Goal: Find specific page/section: Find specific page/section

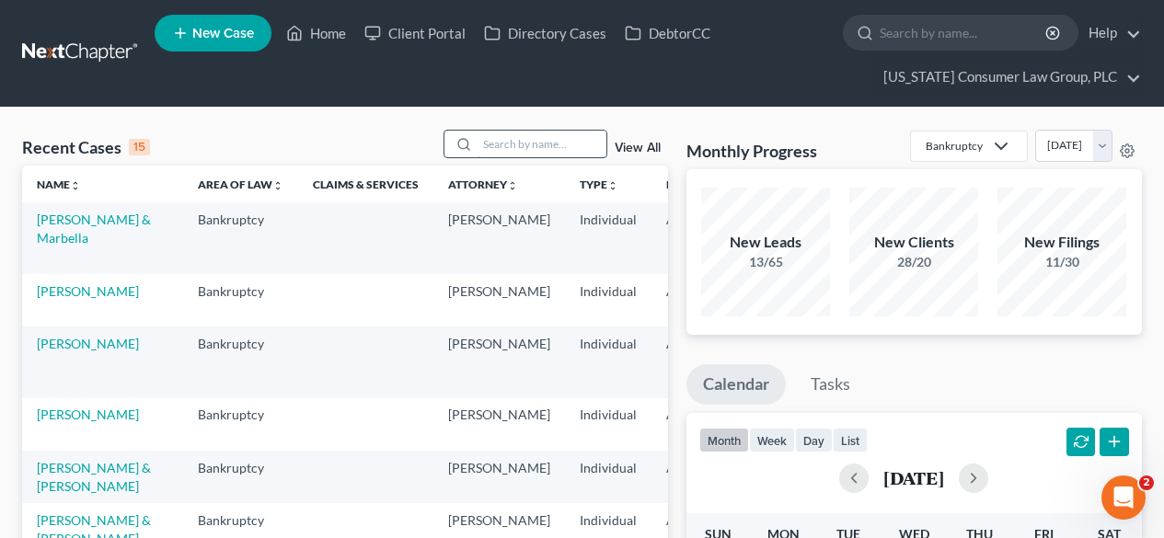
click at [581, 154] on input "search" at bounding box center [542, 144] width 129 height 27
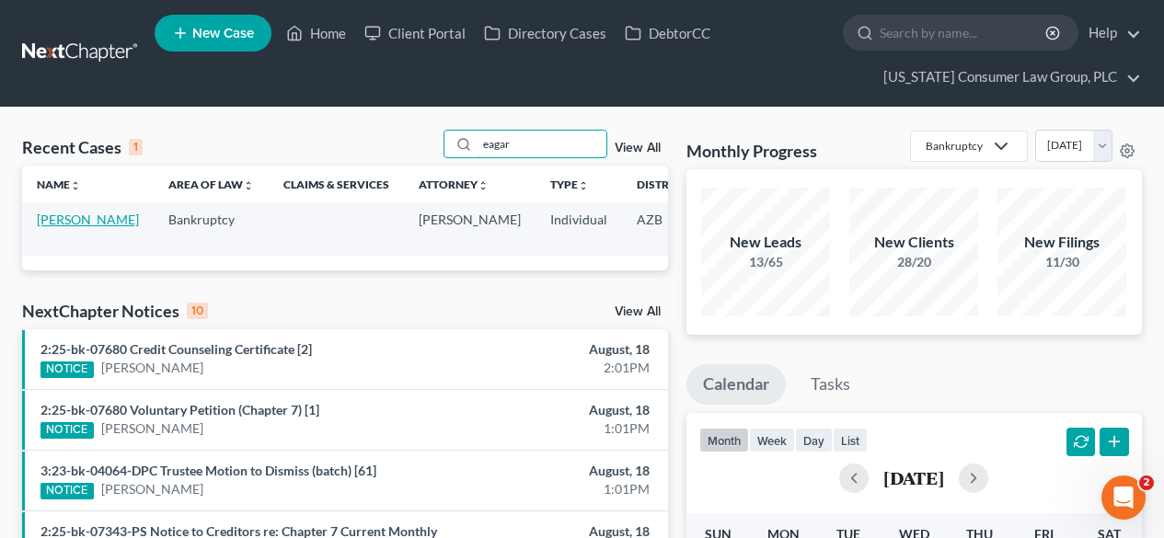
type input "eagar"
click at [65, 227] on link "[PERSON_NAME]" at bounding box center [88, 220] width 102 height 16
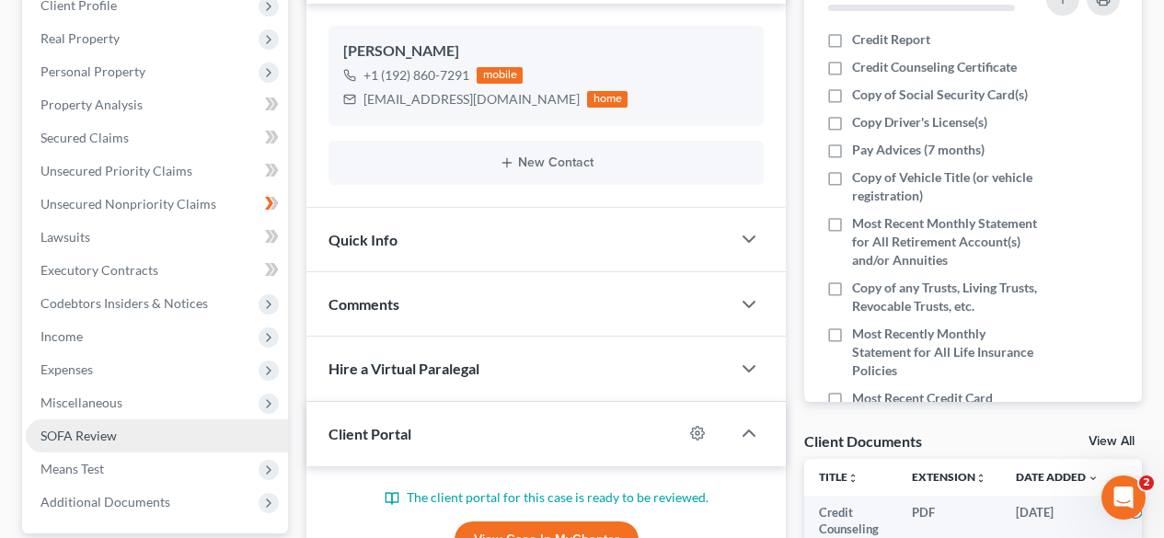
scroll to position [490, 0]
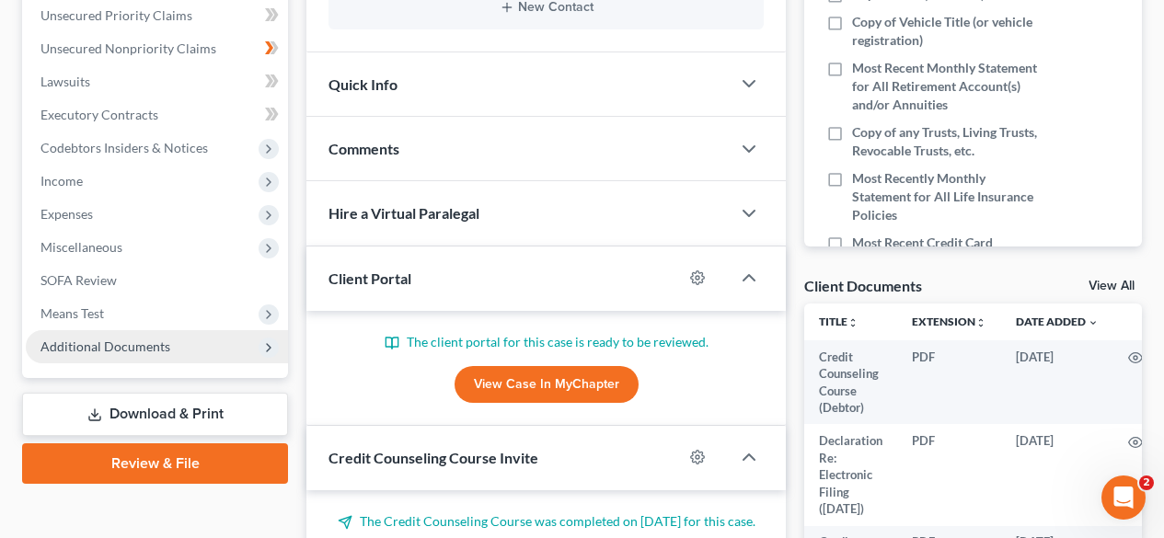
click at [82, 345] on span "Additional Documents" at bounding box center [105, 347] width 130 height 16
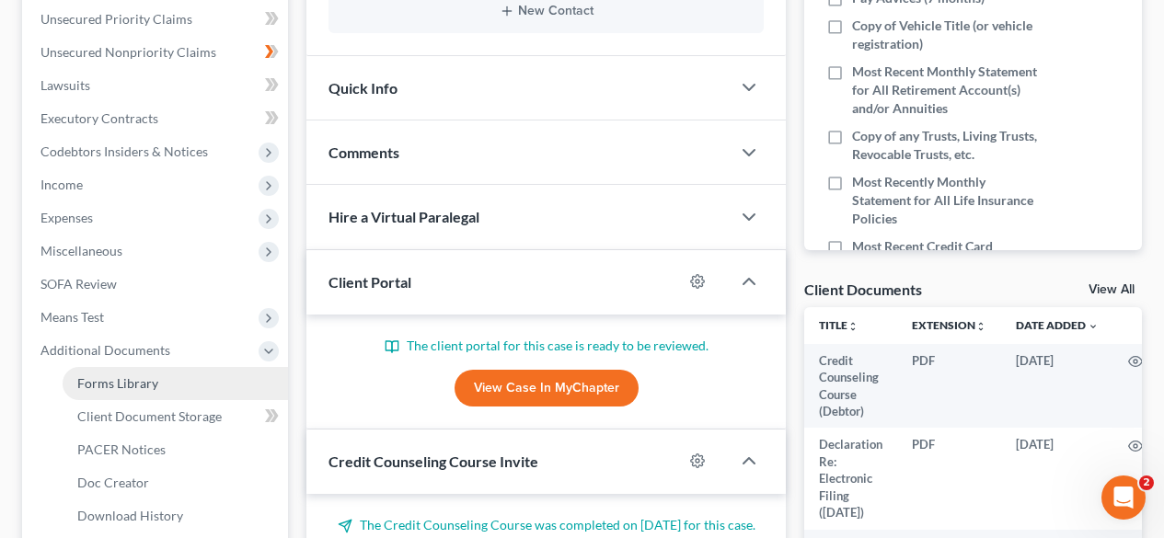
scroll to position [690, 0]
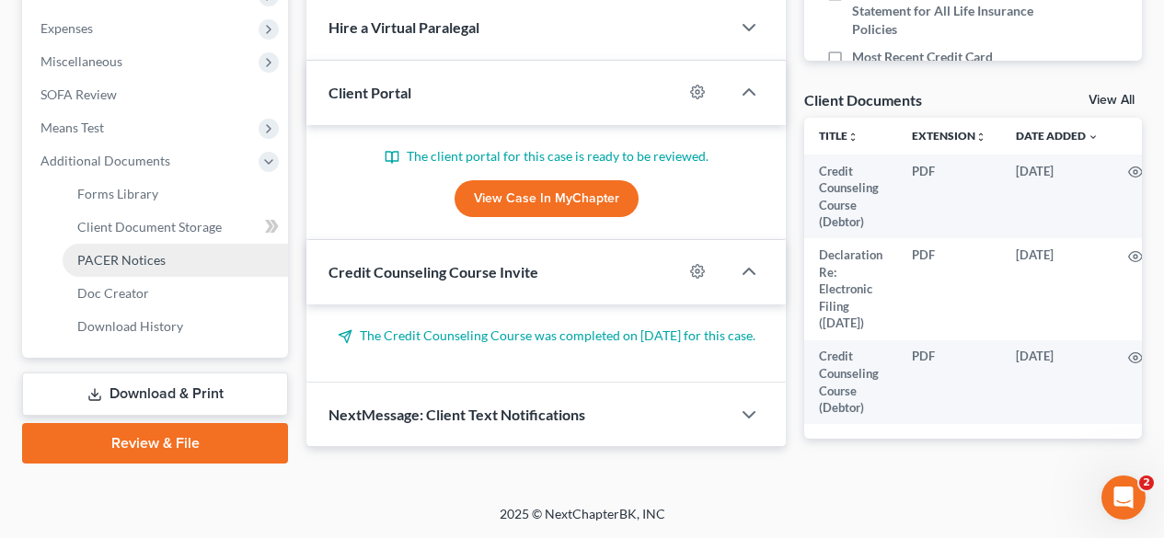
click at [145, 252] on span "PACER Notices" at bounding box center [121, 260] width 88 height 16
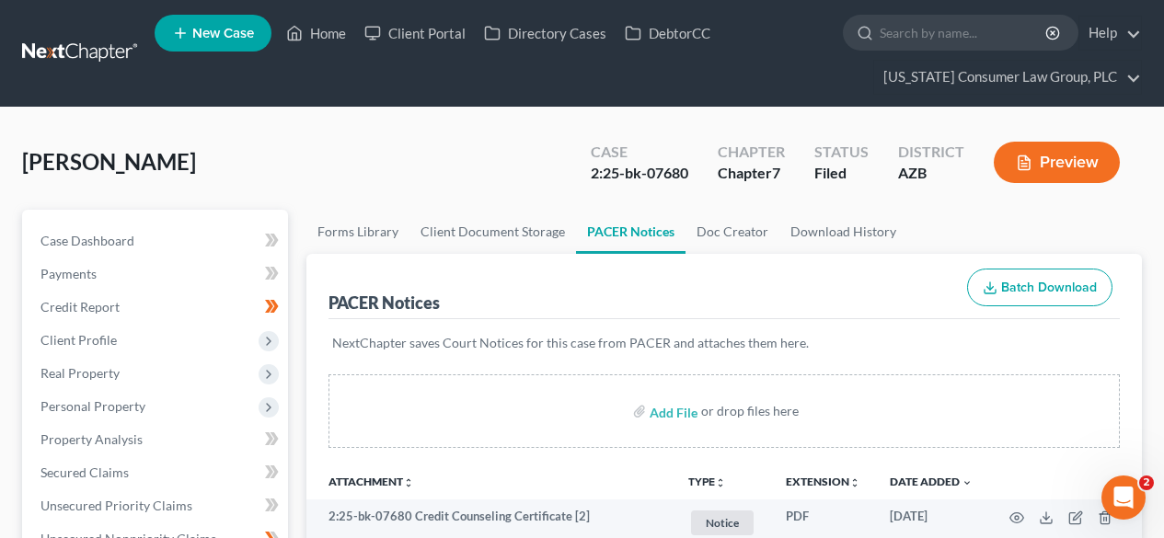
click at [74, 52] on link at bounding box center [81, 53] width 118 height 33
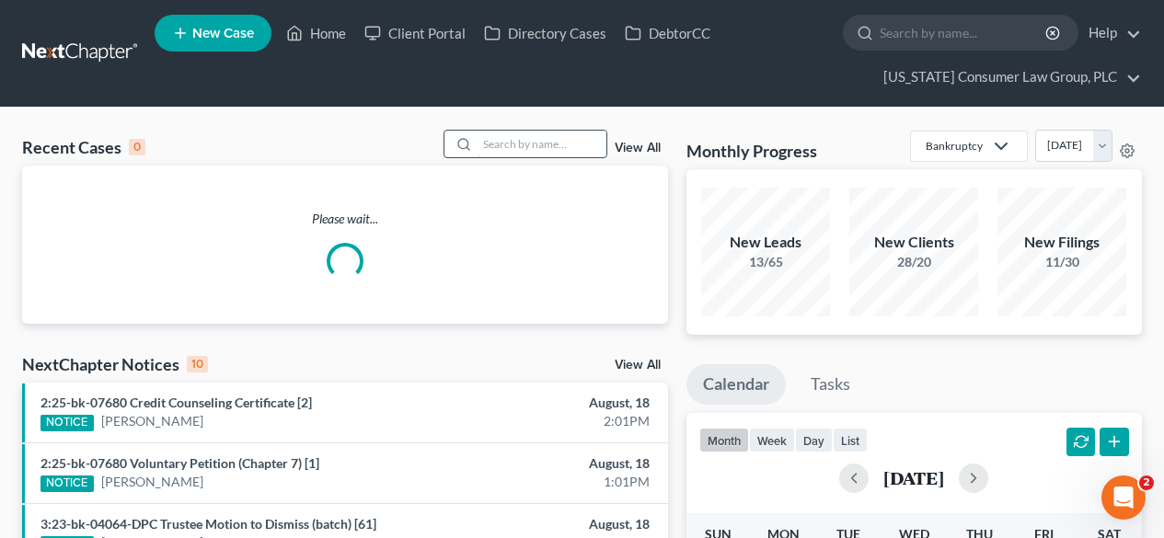
click at [569, 140] on input "search" at bounding box center [542, 144] width 129 height 27
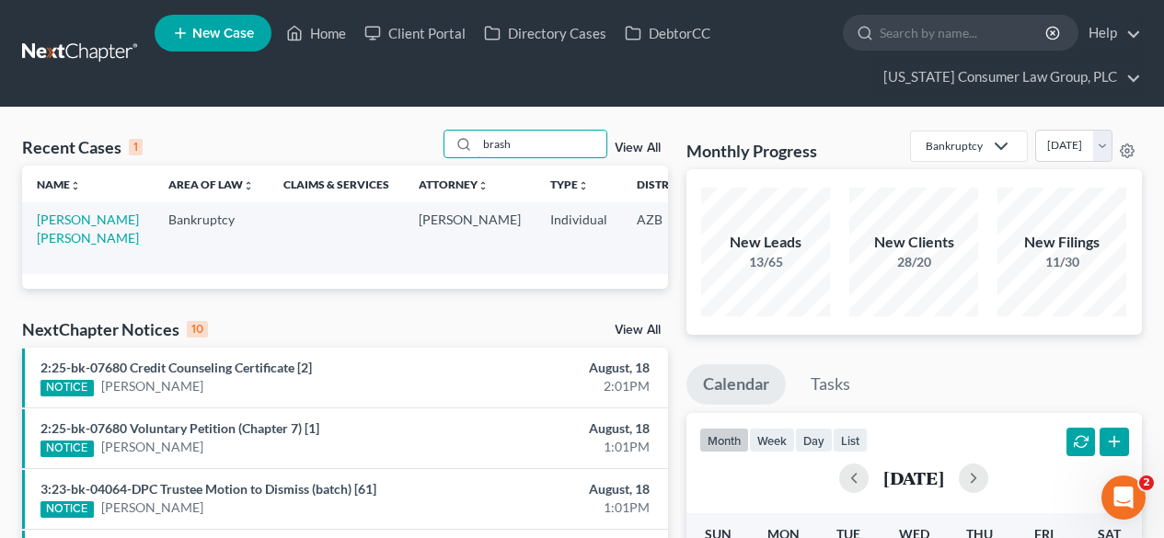
type input "brash"
click at [81, 228] on td "Brashears, Holly Jo" at bounding box center [88, 237] width 132 height 71
click at [85, 221] on link "Brashears, Holly Jo" at bounding box center [88, 229] width 102 height 34
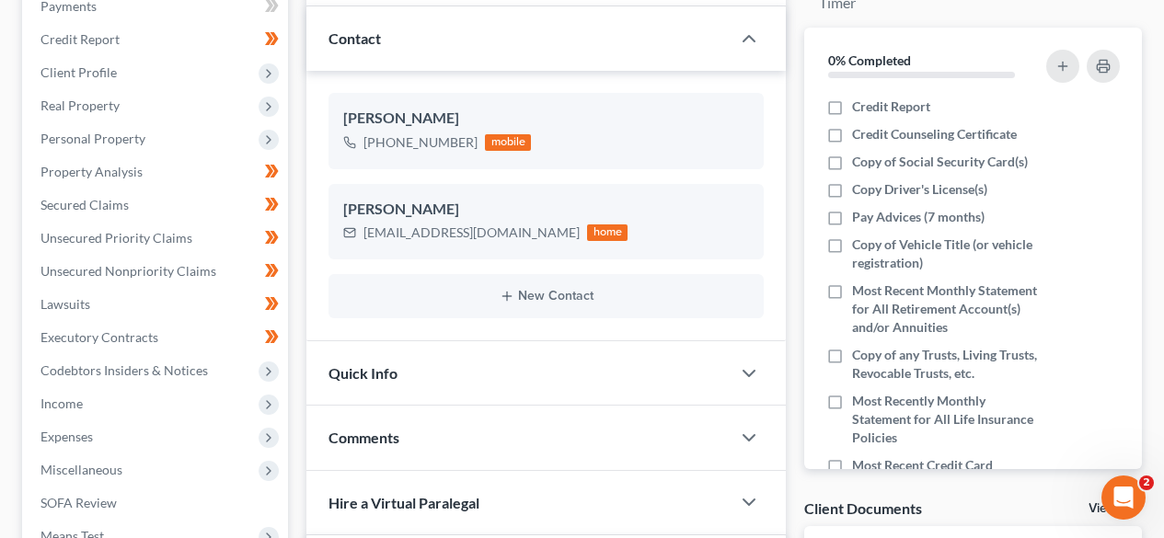
scroll to position [490, 0]
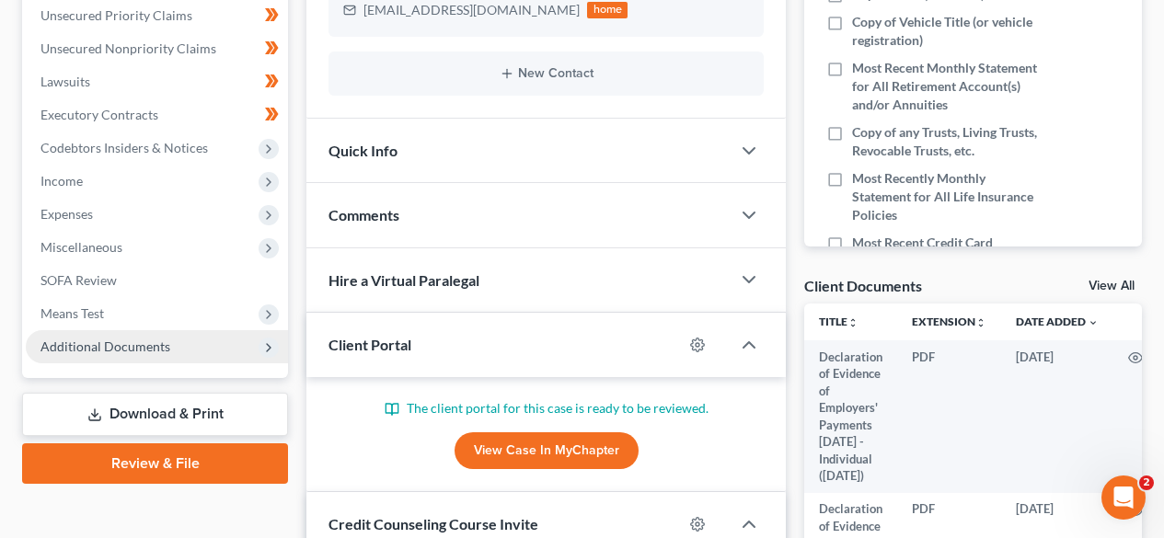
click at [101, 333] on span "Additional Documents" at bounding box center [157, 346] width 262 height 33
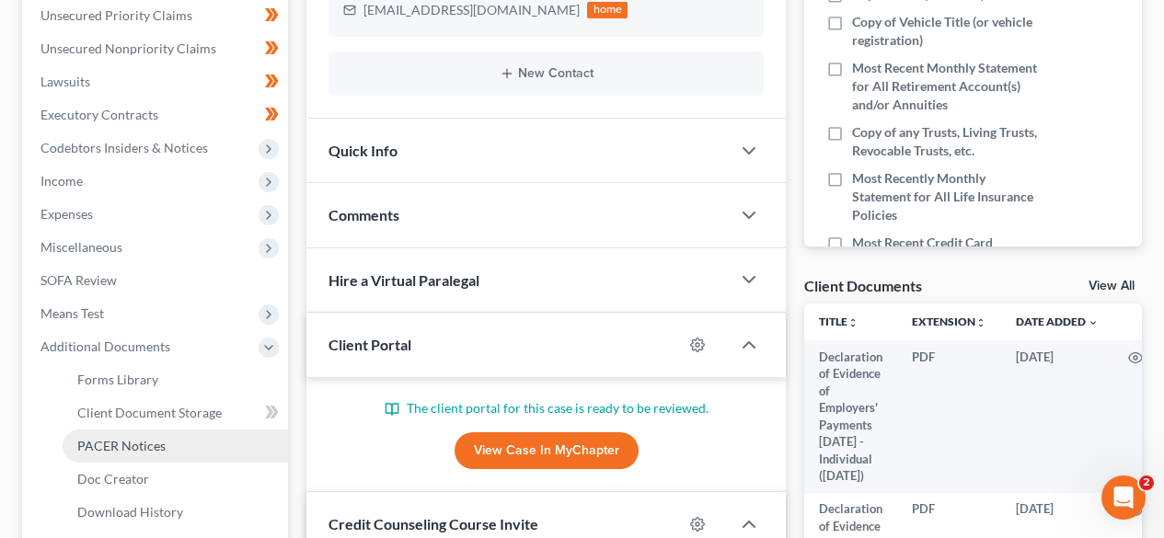
click at [129, 439] on span "PACER Notices" at bounding box center [121, 446] width 88 height 16
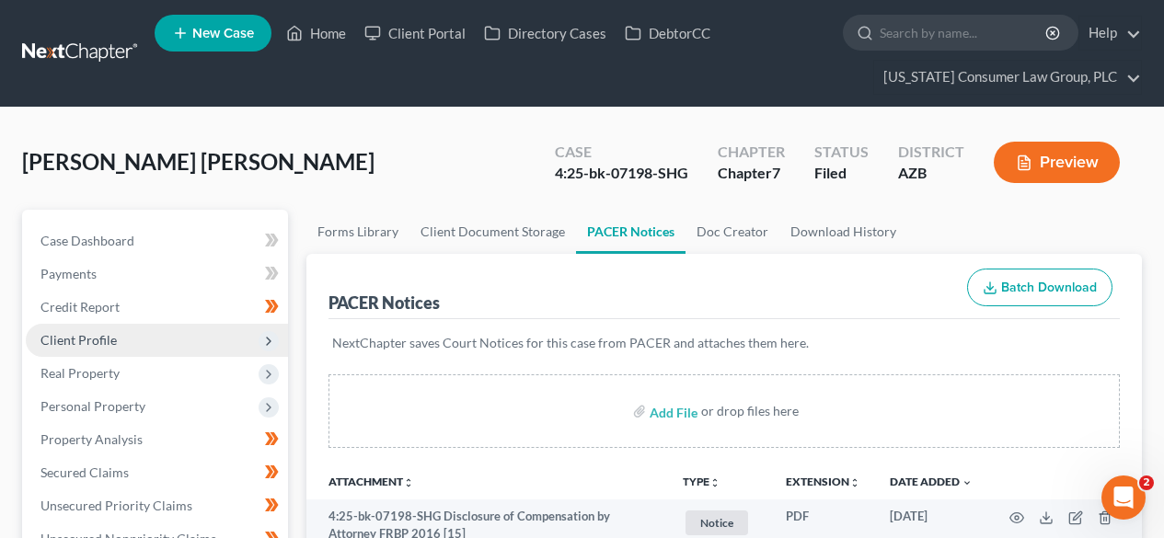
click at [132, 348] on span "Client Profile" at bounding box center [157, 340] width 262 height 33
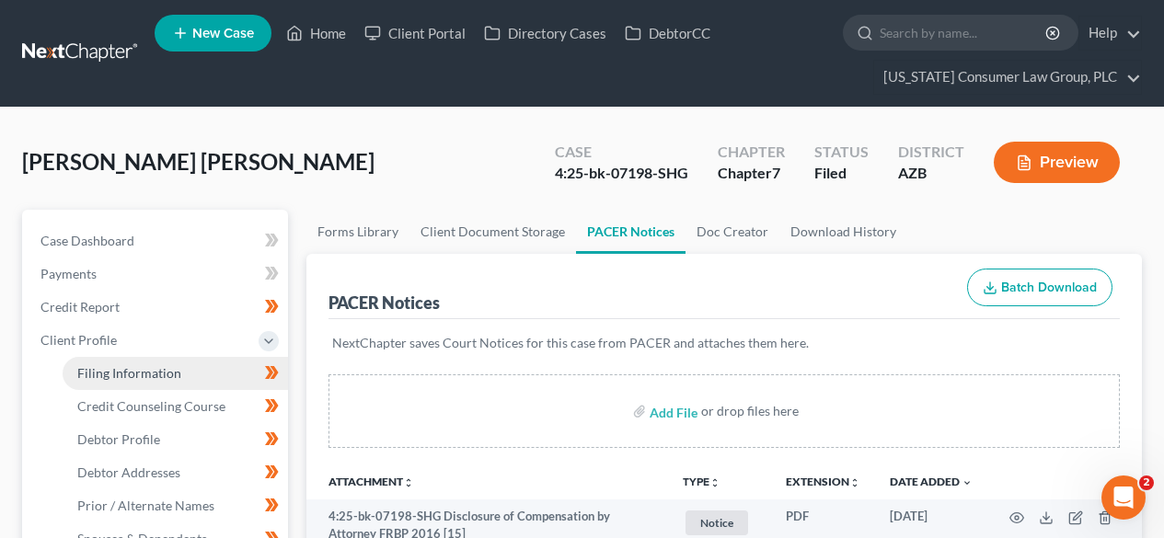
click at [114, 365] on span "Filing Information" at bounding box center [129, 373] width 104 height 16
select select "1"
select select "0"
select select "3"
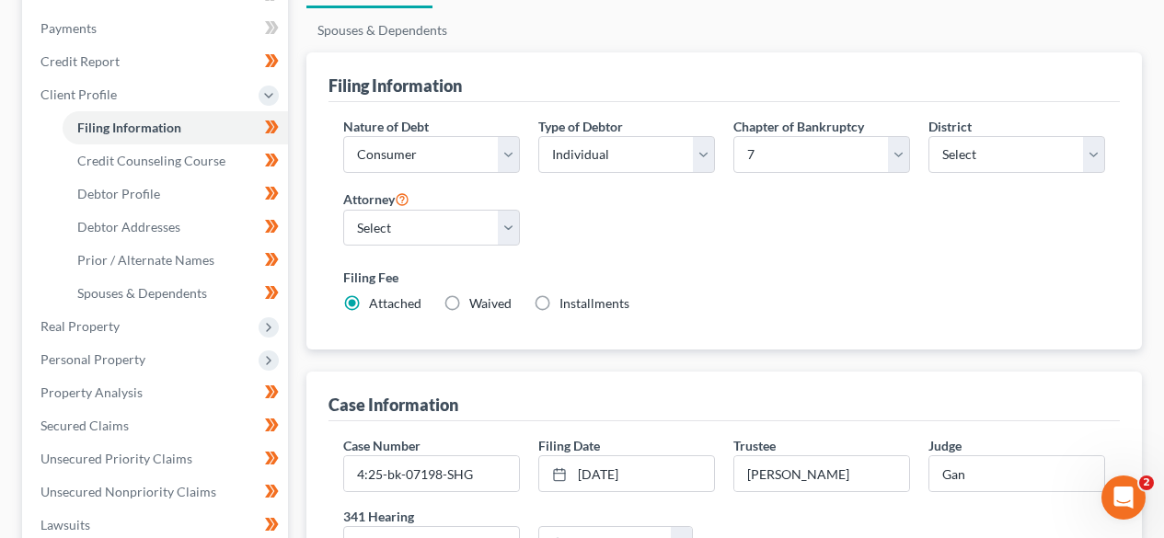
scroll to position [491, 0]
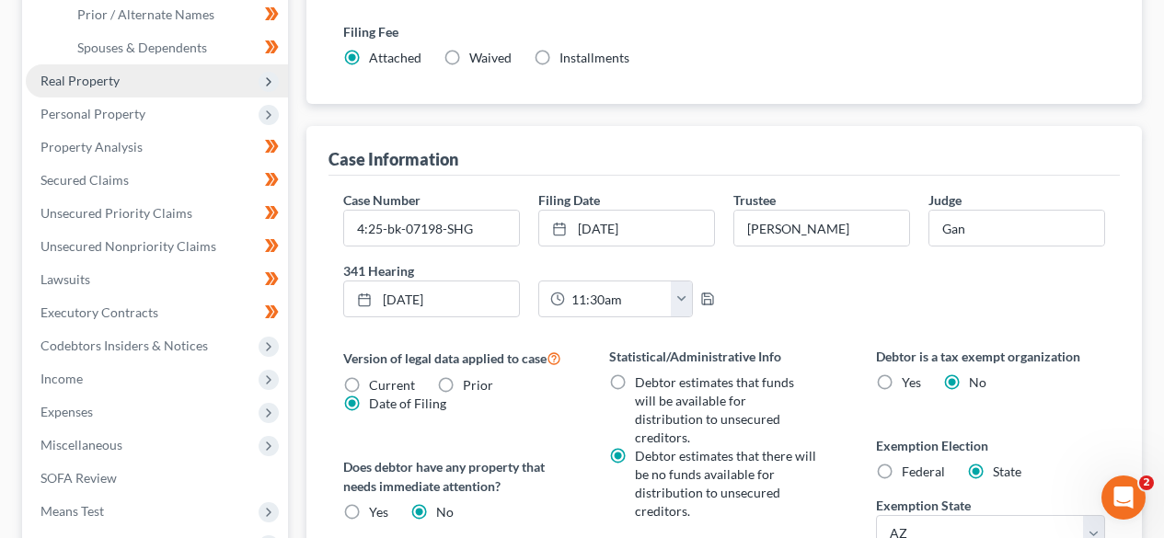
click at [127, 92] on span "Real Property" at bounding box center [157, 80] width 262 height 33
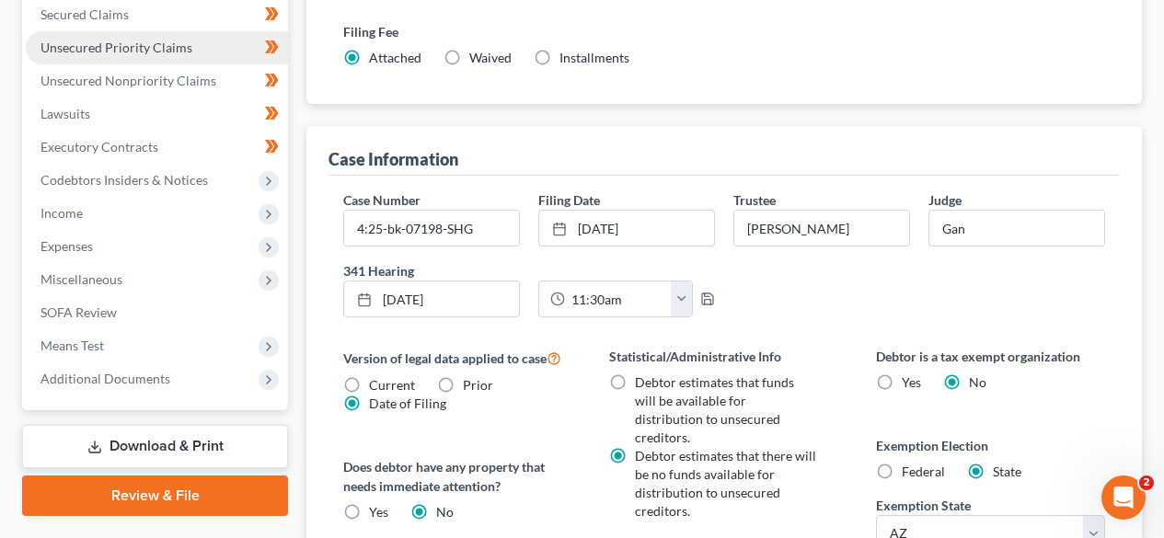
scroll to position [246, 0]
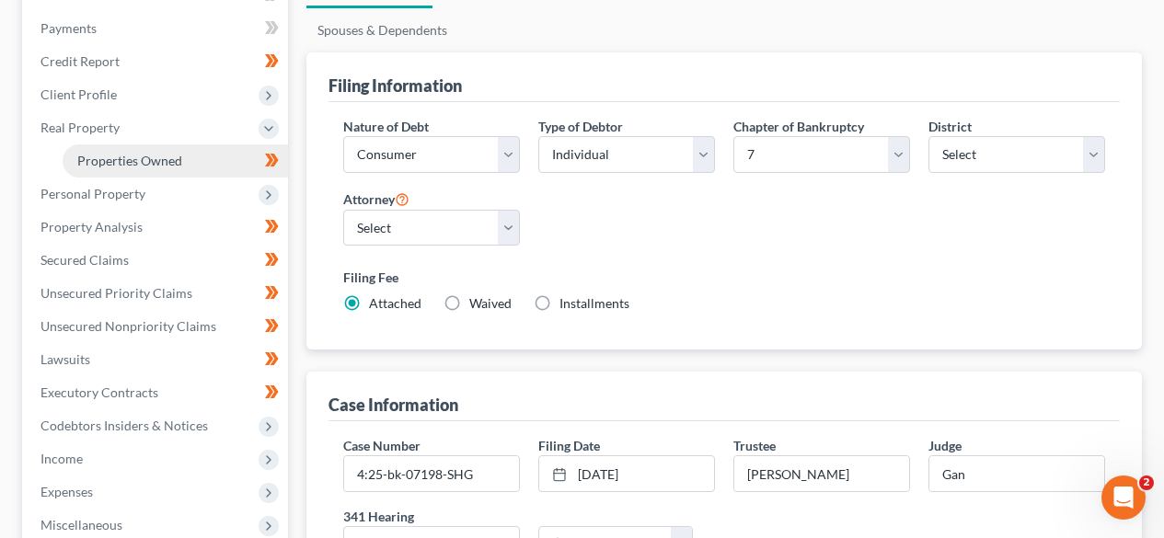
click at [104, 163] on span "Properties Owned" at bounding box center [129, 161] width 105 height 16
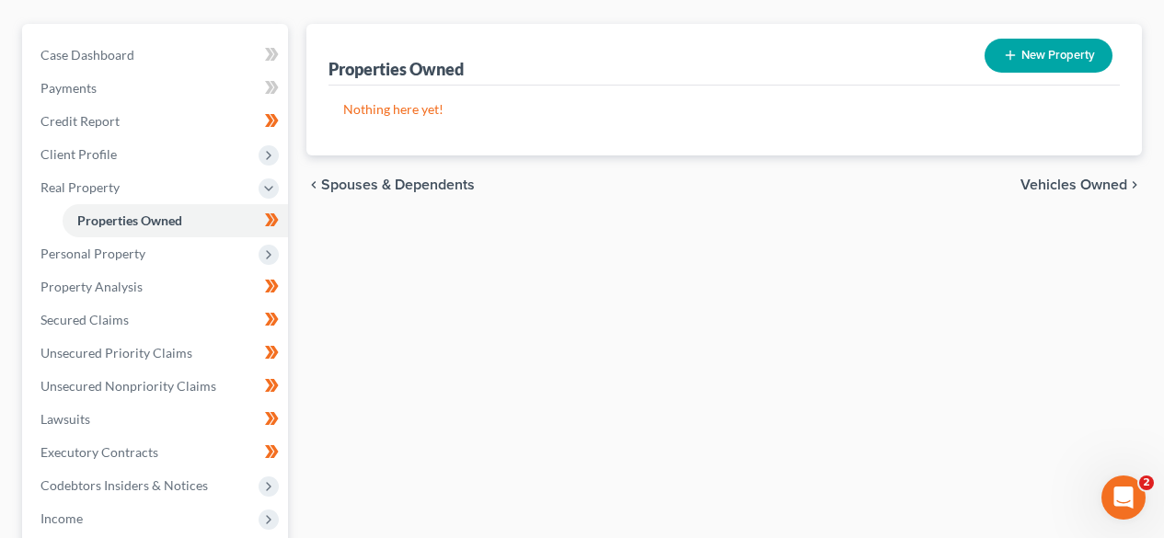
scroll to position [246, 0]
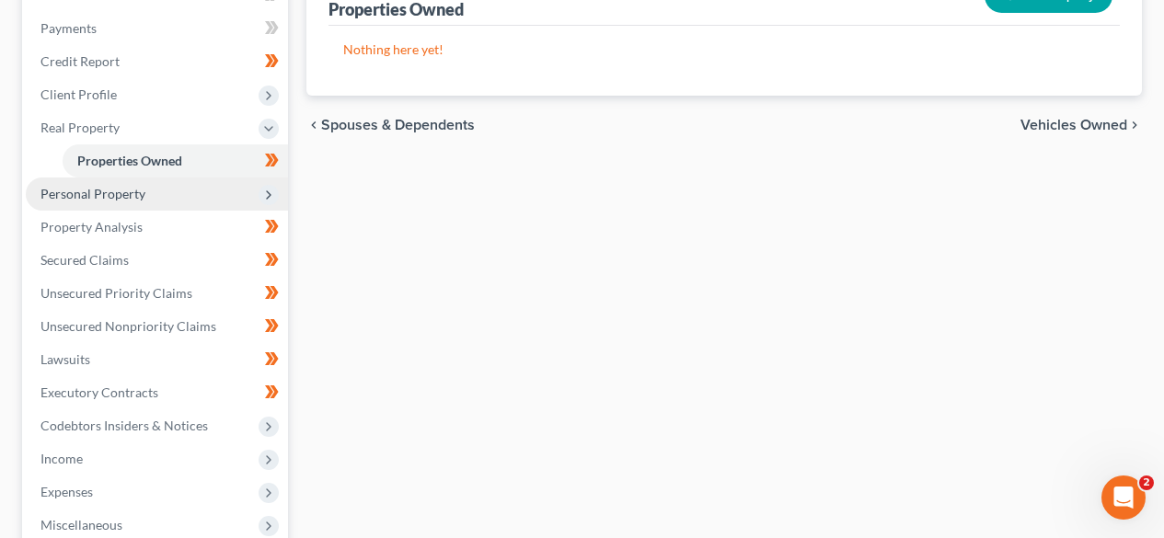
click at [116, 191] on span "Personal Property" at bounding box center [92, 194] width 105 height 16
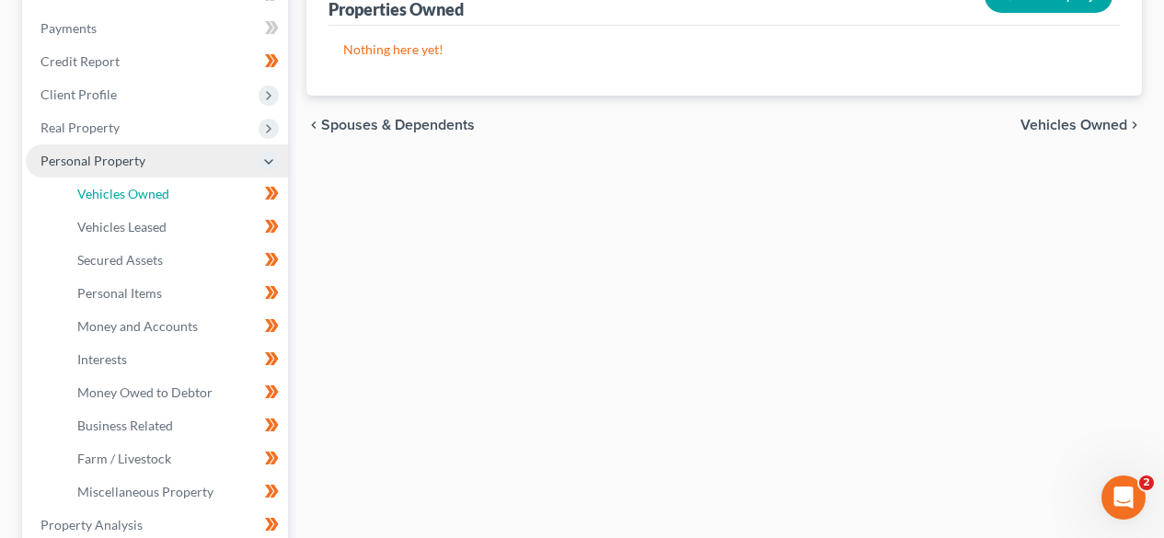
click at [116, 191] on span "Vehicles Owned" at bounding box center [123, 194] width 92 height 16
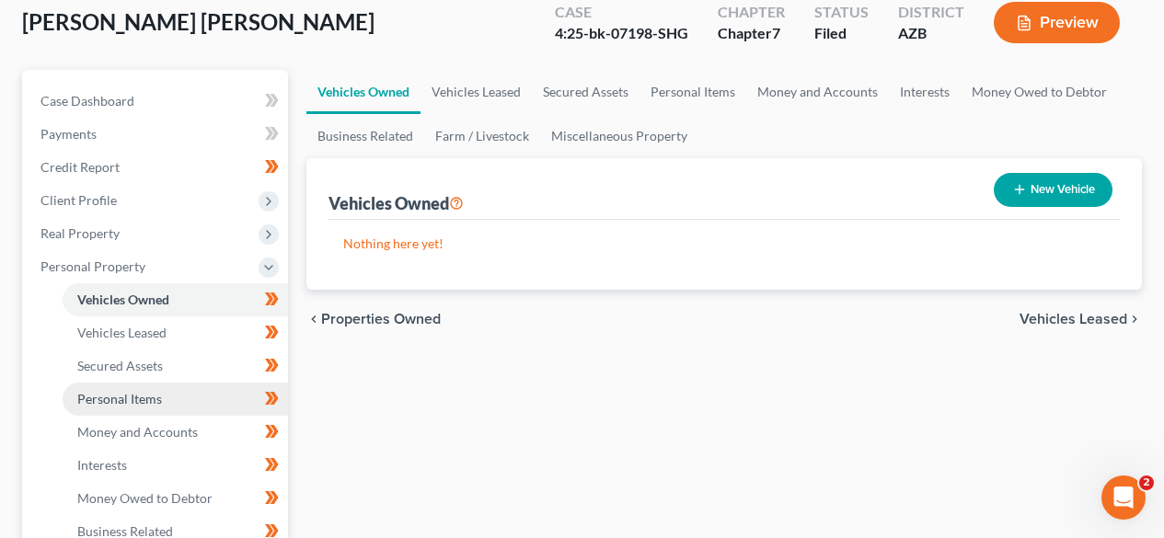
scroll to position [246, 0]
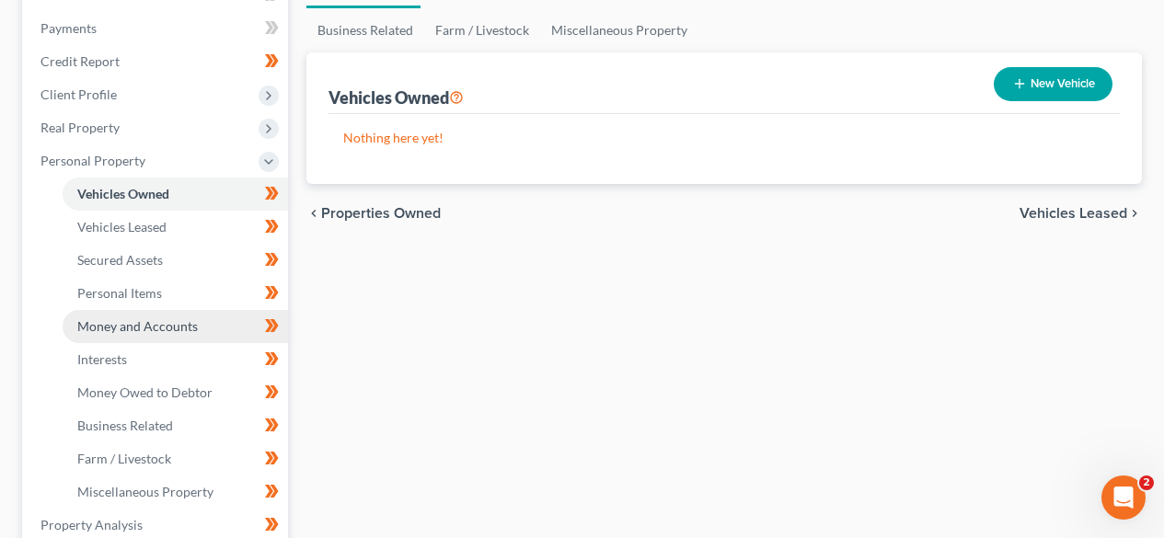
click at [105, 327] on span "Money and Accounts" at bounding box center [137, 326] width 121 height 16
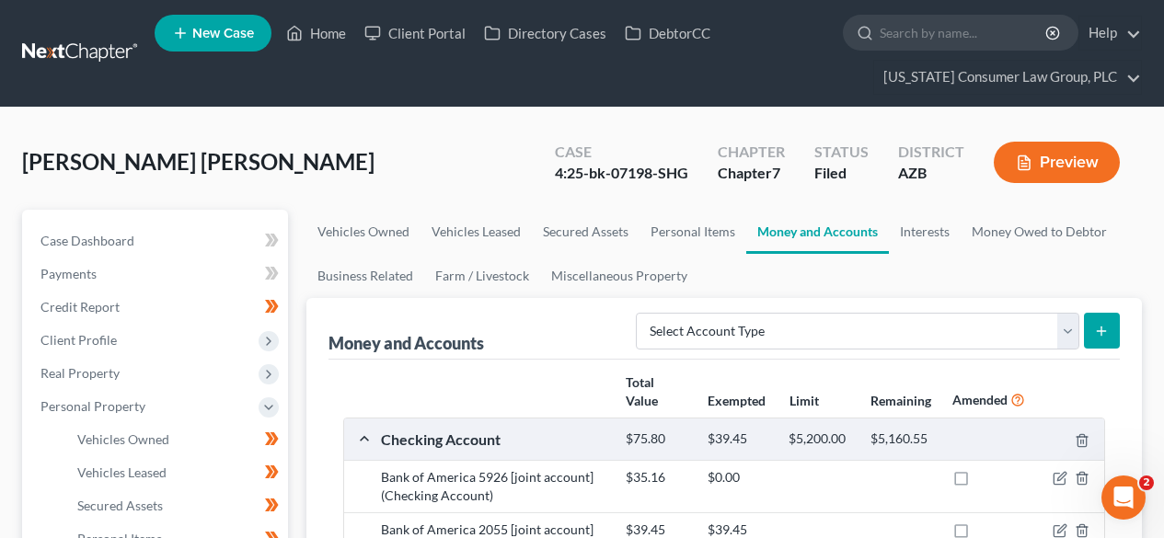
click at [122, 47] on link at bounding box center [81, 53] width 118 height 33
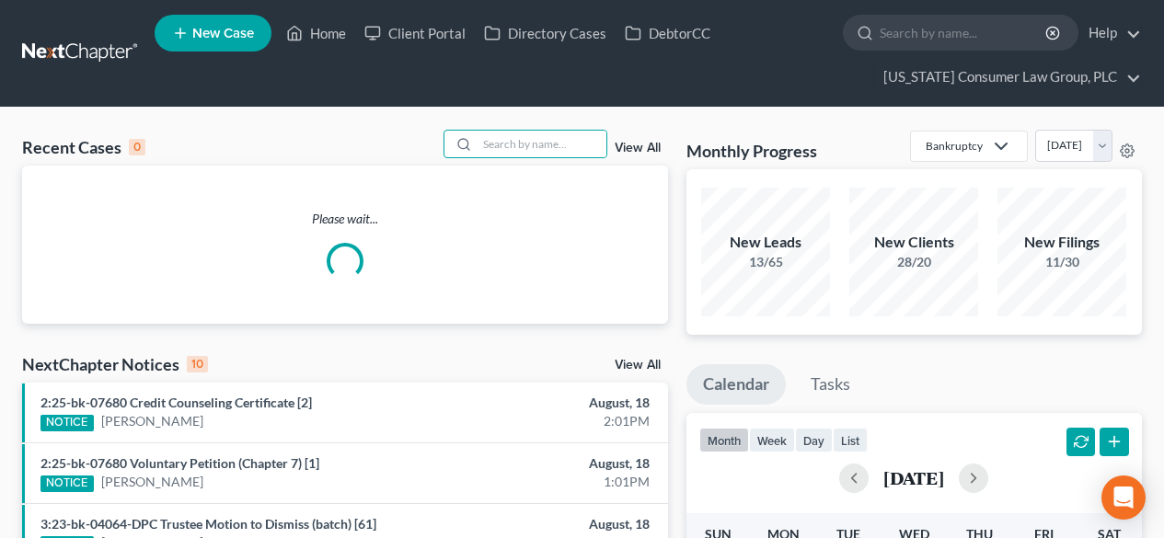
click at [583, 134] on input "search" at bounding box center [542, 144] width 129 height 27
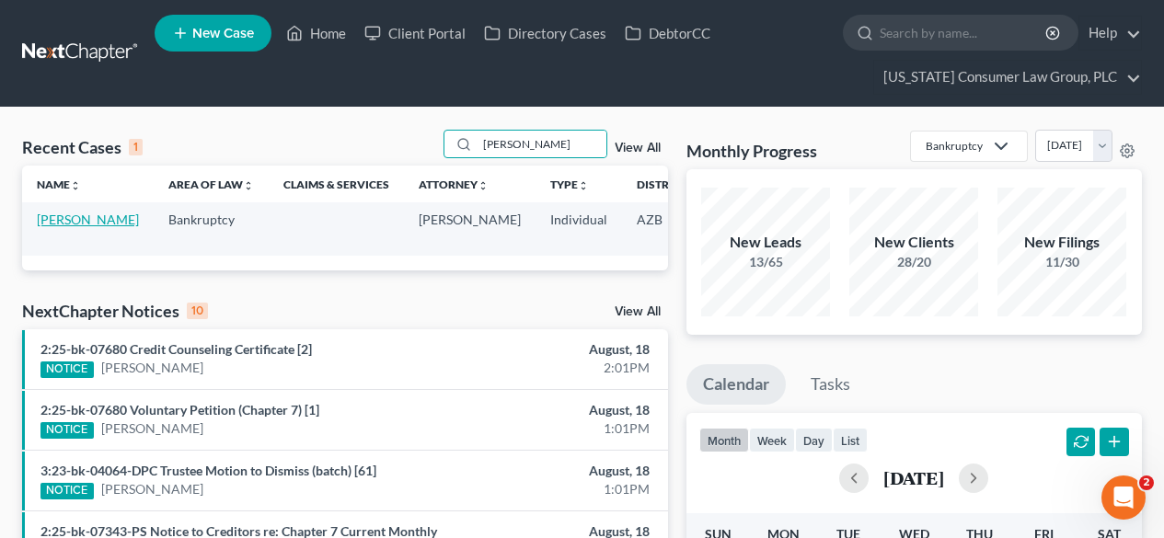
type input "mckinney"
click at [83, 214] on link "McKinney, Robert" at bounding box center [88, 220] width 102 height 16
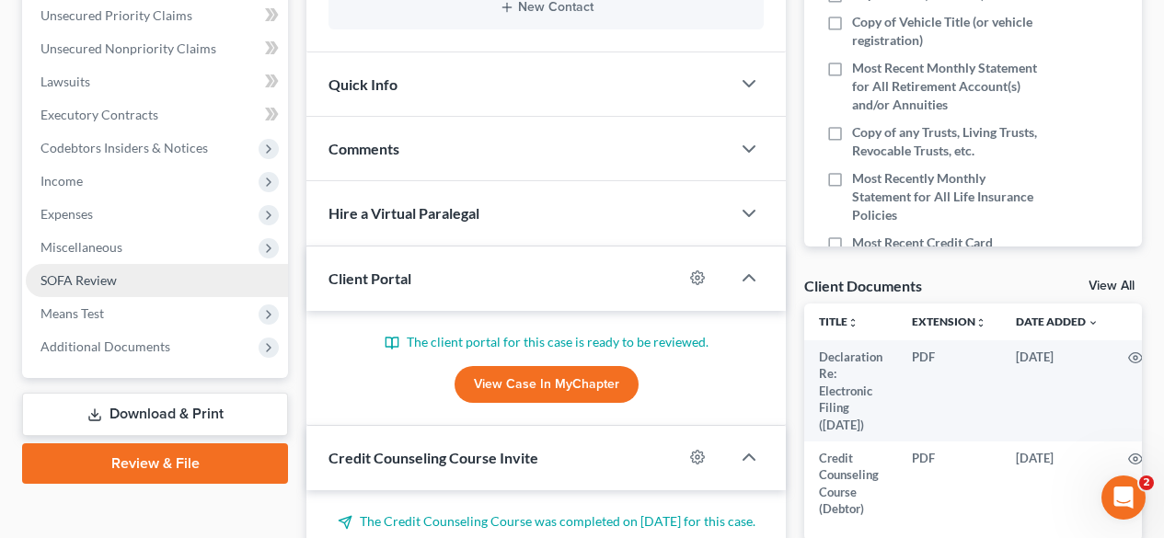
scroll to position [246, 0]
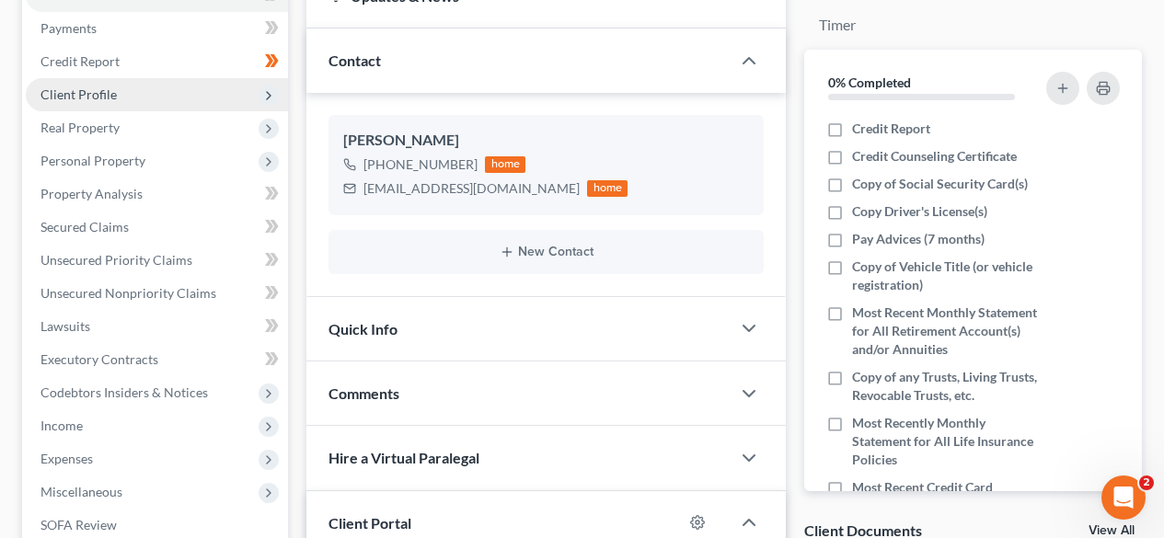
click at [108, 103] on span "Client Profile" at bounding box center [157, 94] width 262 height 33
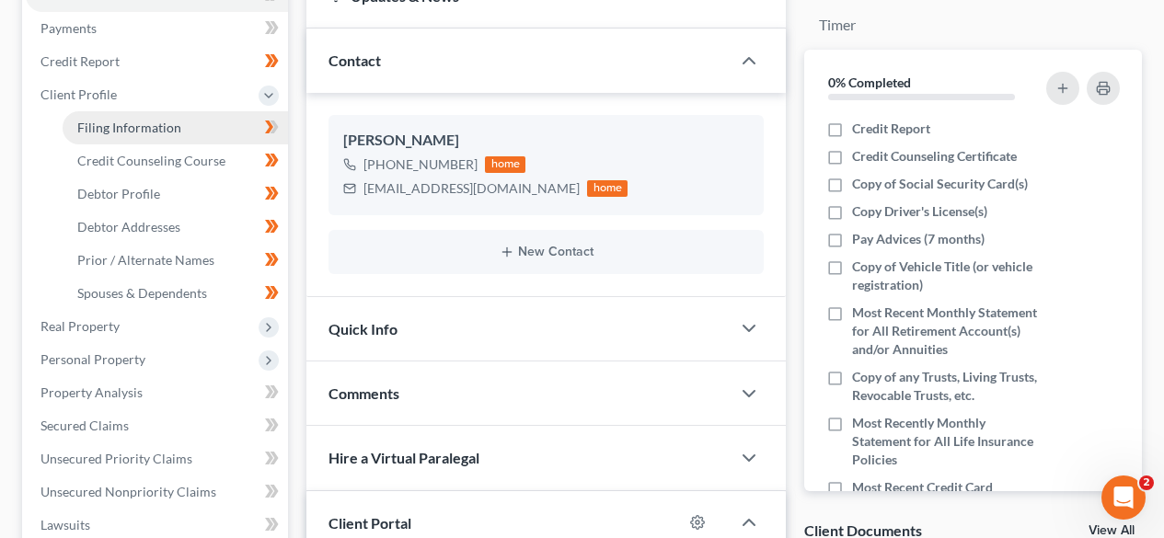
click at [117, 129] on span "Filing Information" at bounding box center [129, 128] width 104 height 16
select select "1"
select select "0"
select select "3"
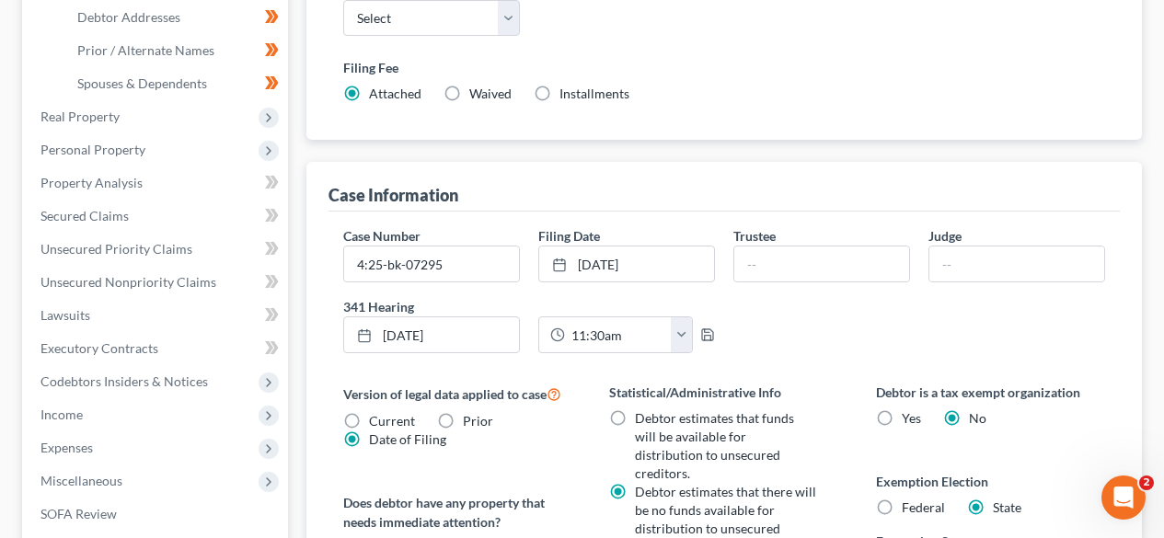
scroll to position [490, 0]
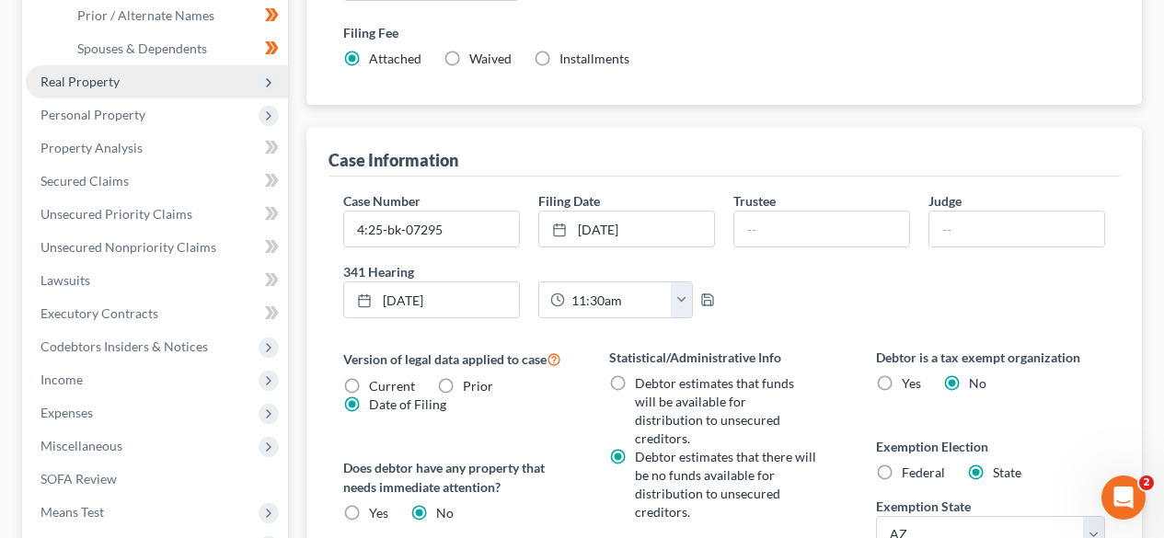
click at [176, 81] on span "Real Property" at bounding box center [157, 81] width 262 height 33
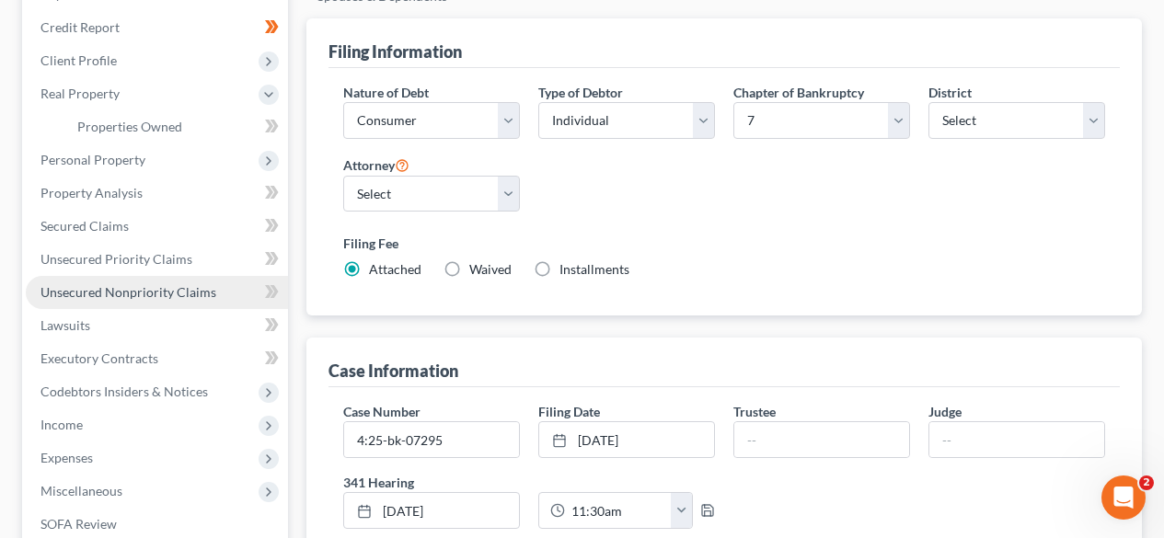
scroll to position [246, 0]
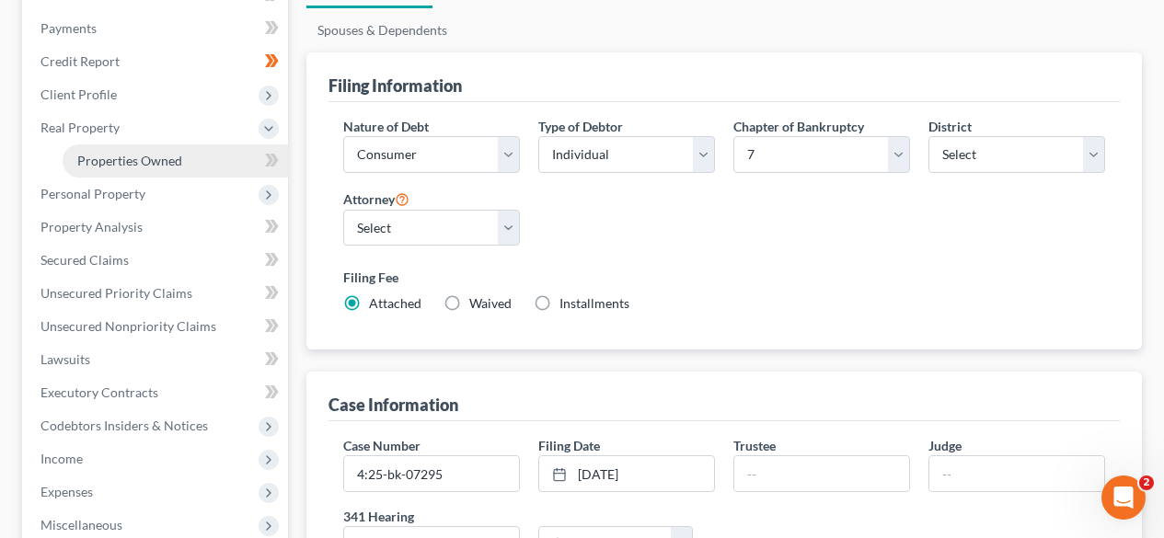
click at [178, 166] on span "Properties Owned" at bounding box center [129, 161] width 105 height 16
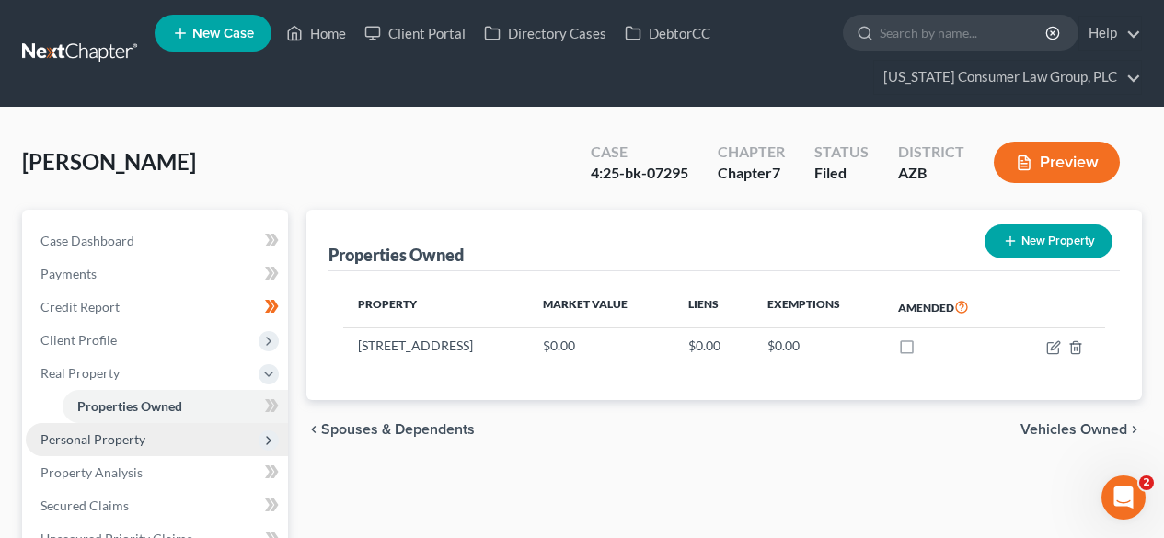
click at [105, 428] on span "Personal Property" at bounding box center [157, 439] width 262 height 33
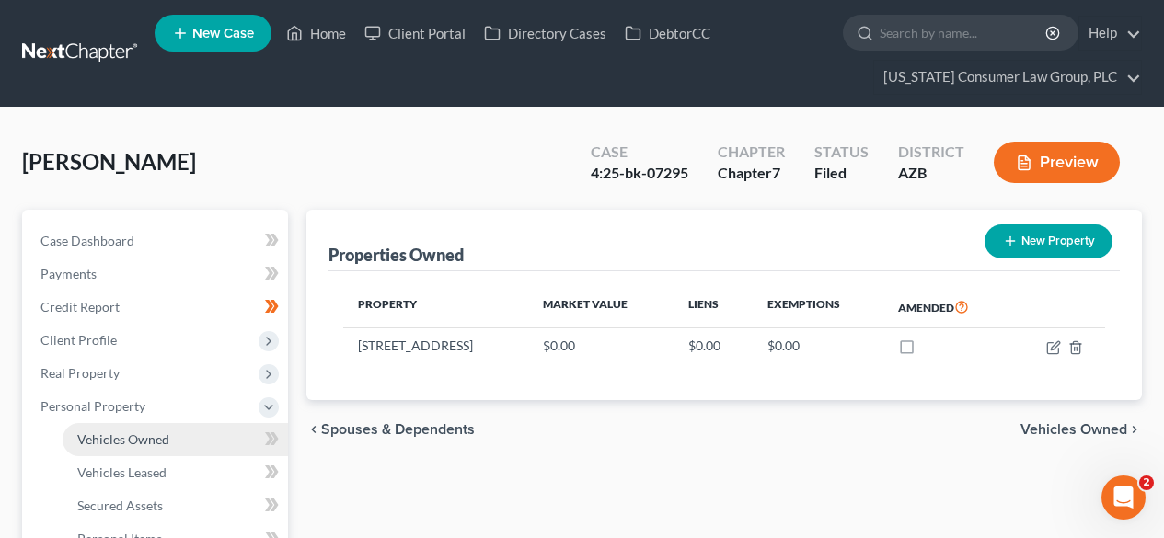
click at [104, 443] on span "Vehicles Owned" at bounding box center [123, 440] width 92 height 16
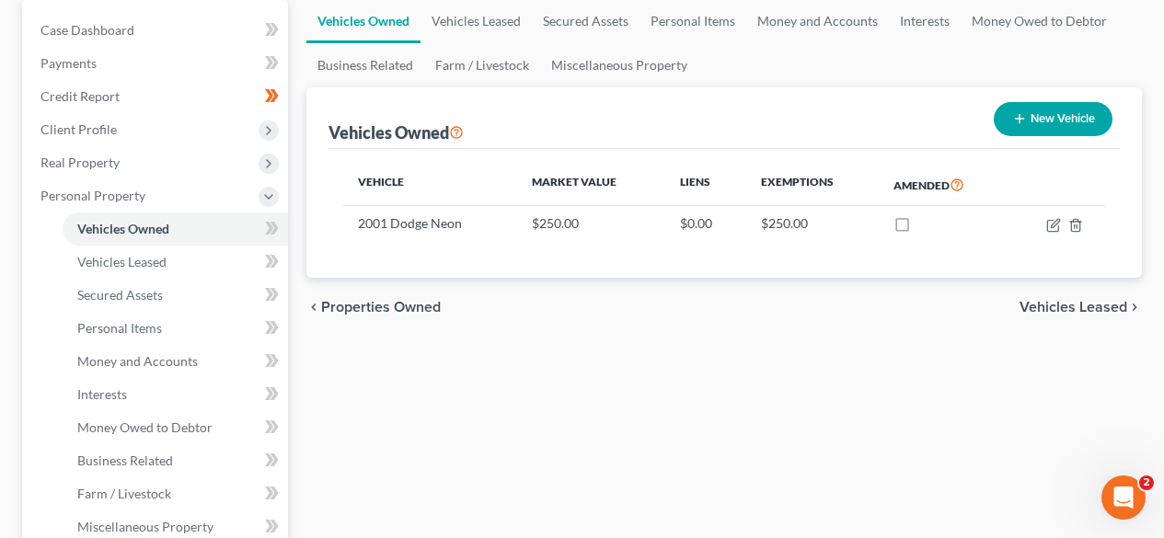
scroll to position [246, 0]
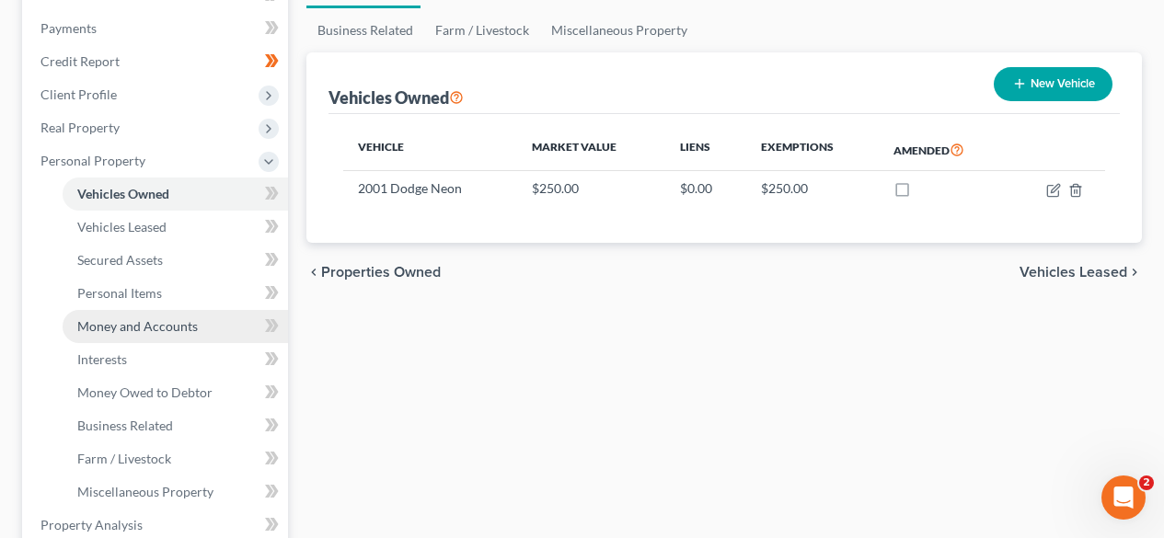
click at [167, 318] on span "Money and Accounts" at bounding box center [137, 326] width 121 height 16
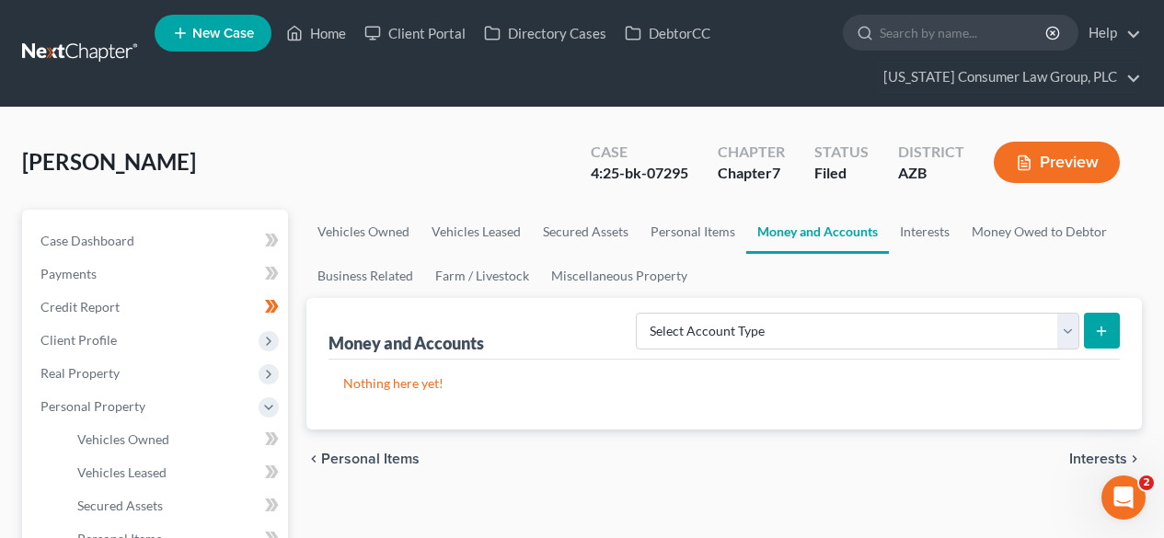
click at [87, 46] on link at bounding box center [81, 53] width 118 height 33
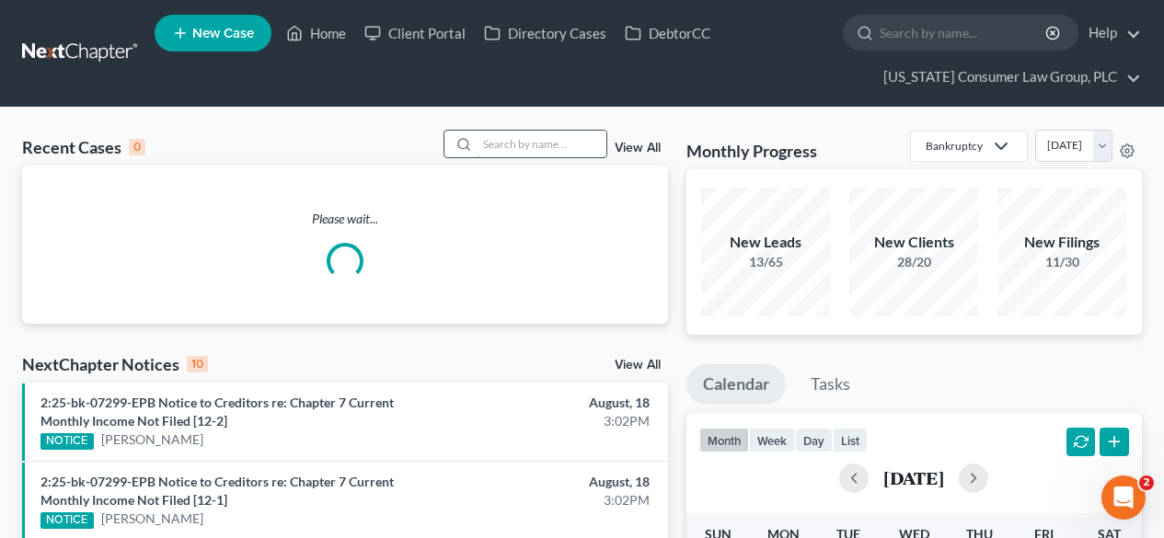
click at [563, 143] on input "search" at bounding box center [542, 144] width 129 height 27
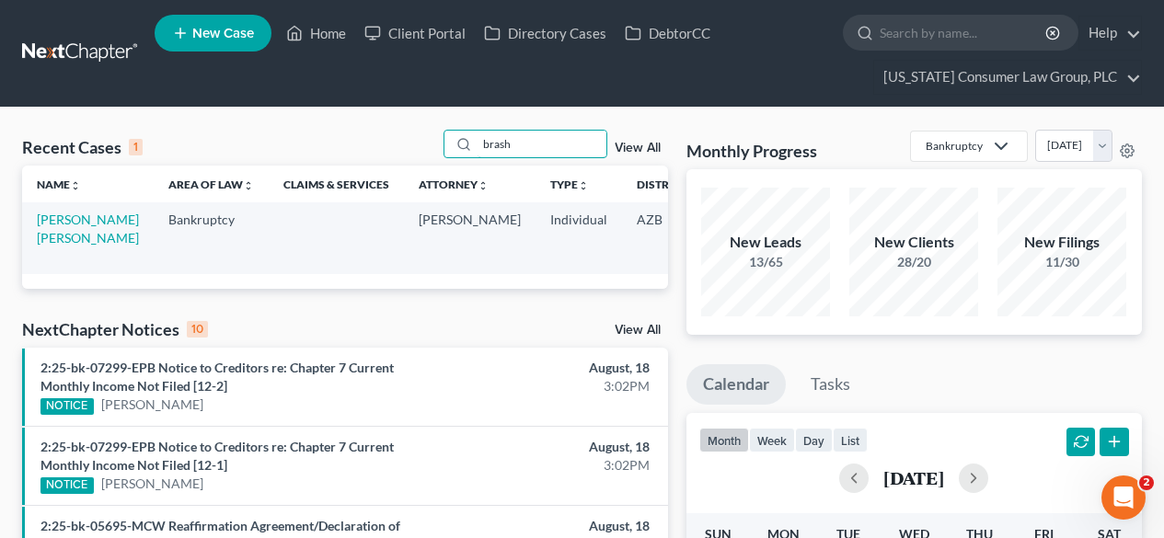
type input "brash"
click at [61, 214] on link "Brashears, Holly Jo" at bounding box center [88, 229] width 102 height 34
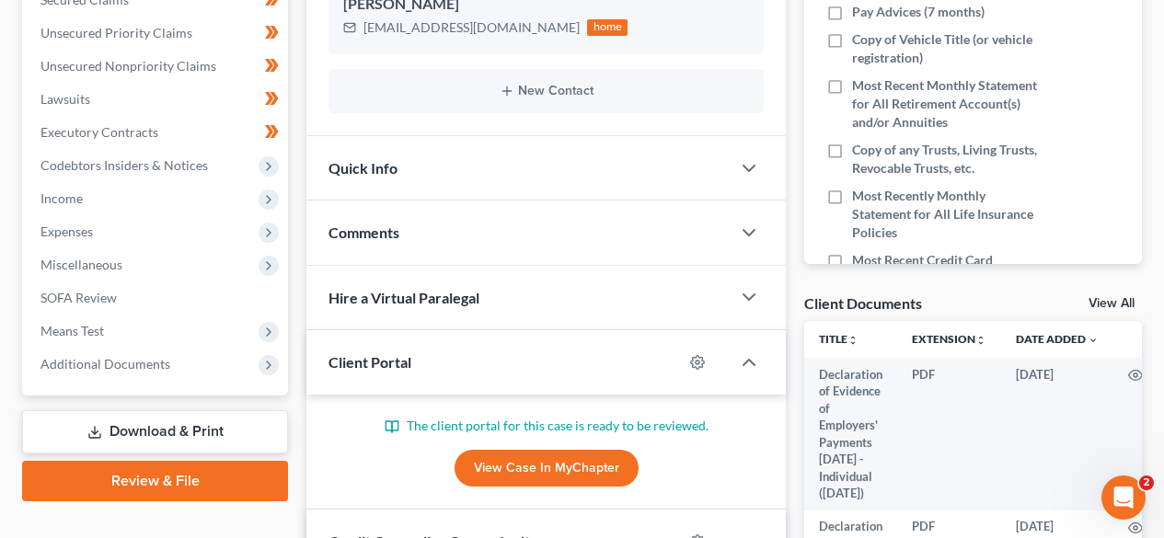
scroll to position [490, 0]
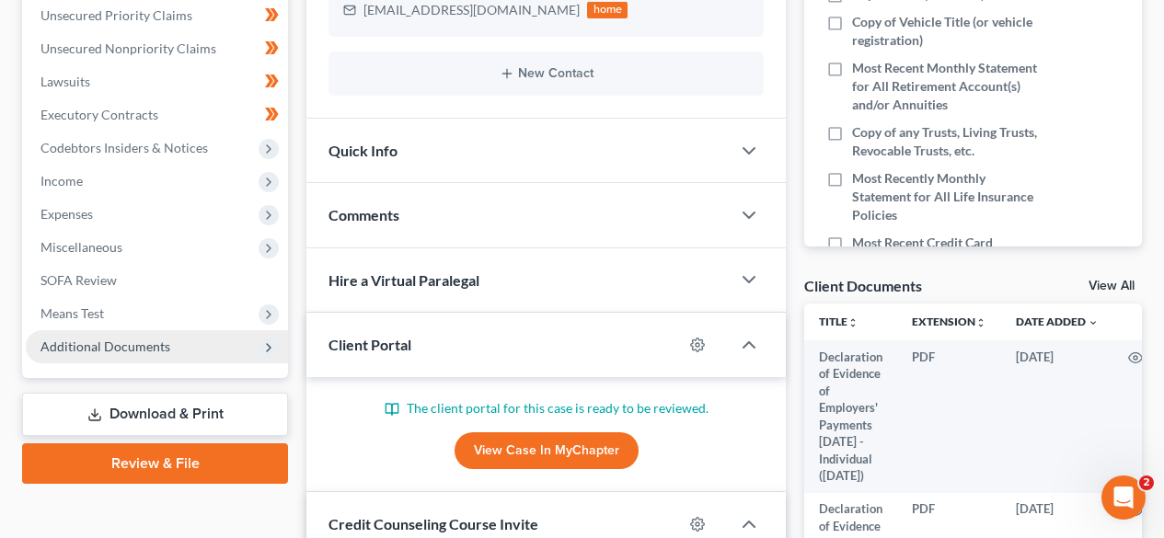
click at [113, 348] on span "Additional Documents" at bounding box center [105, 347] width 130 height 16
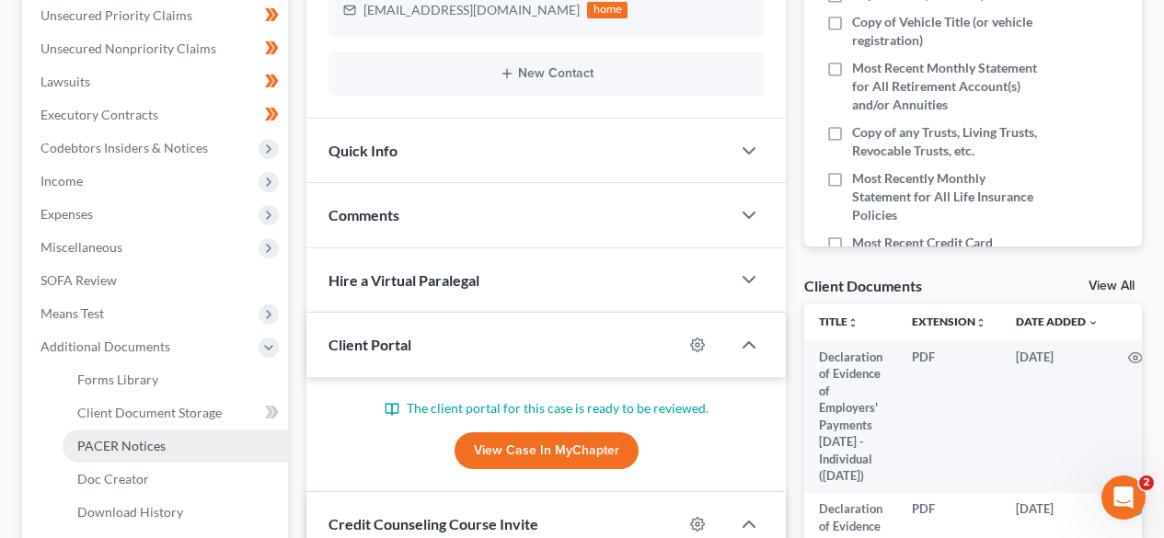
click at [140, 451] on span "PACER Notices" at bounding box center [121, 446] width 88 height 16
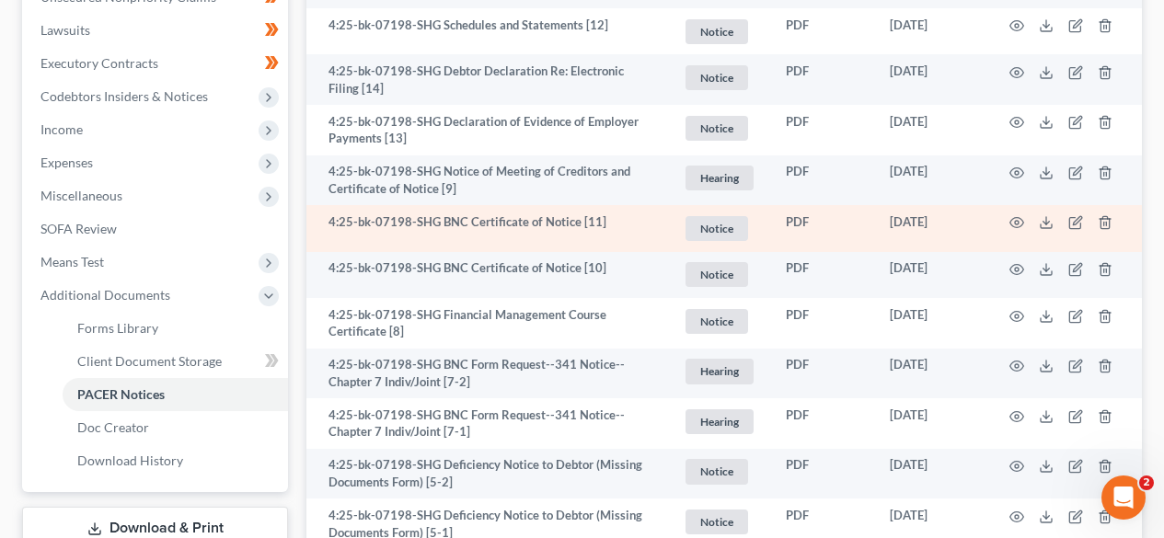
scroll to position [736, 0]
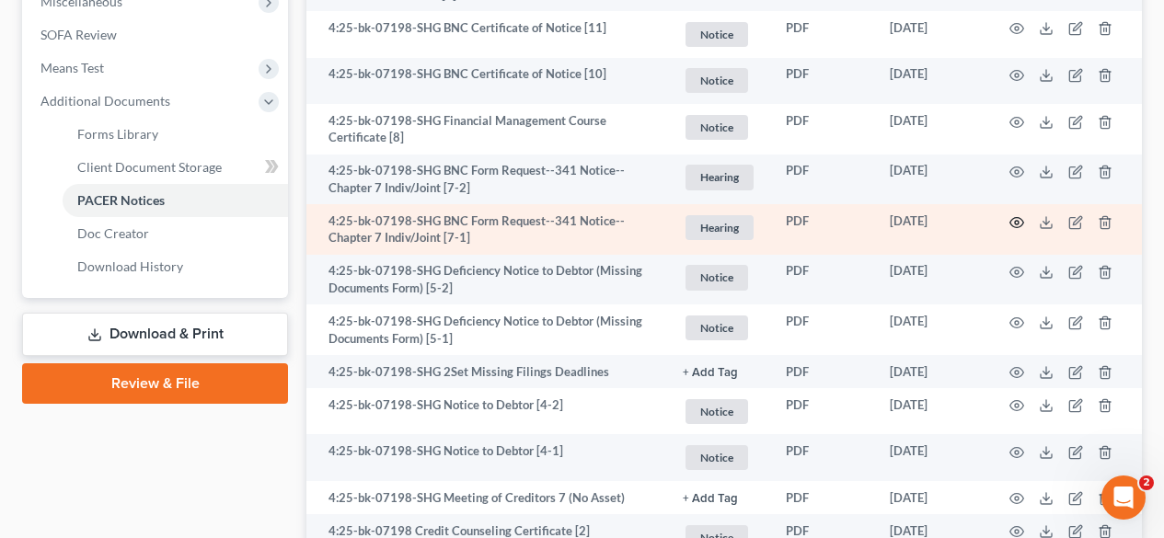
click at [1017, 215] on icon "button" at bounding box center [1016, 222] width 15 height 15
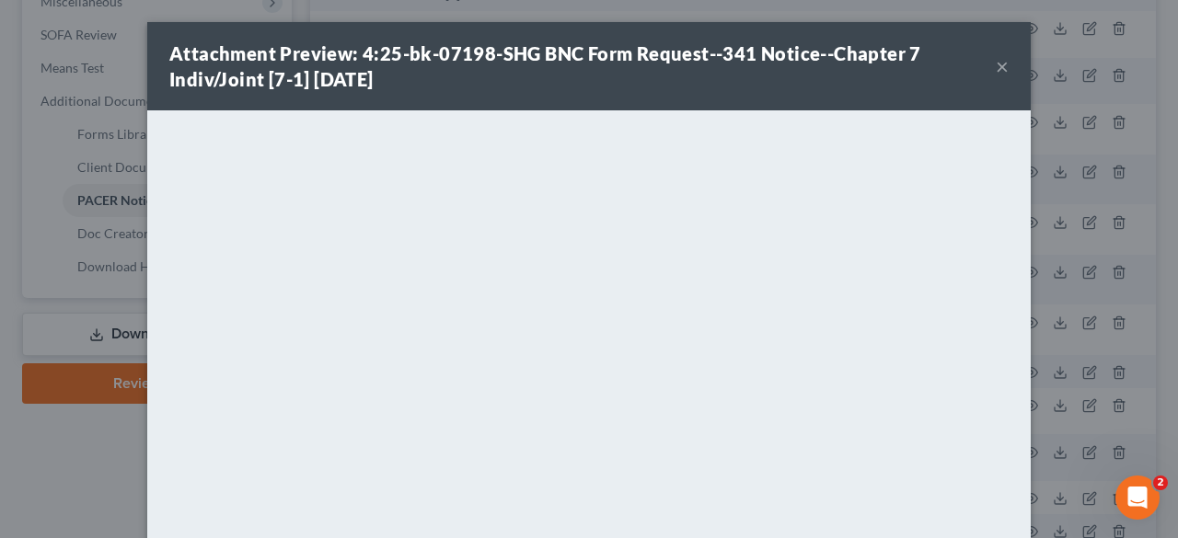
click at [995, 71] on button "×" at bounding box center [1001, 66] width 13 height 22
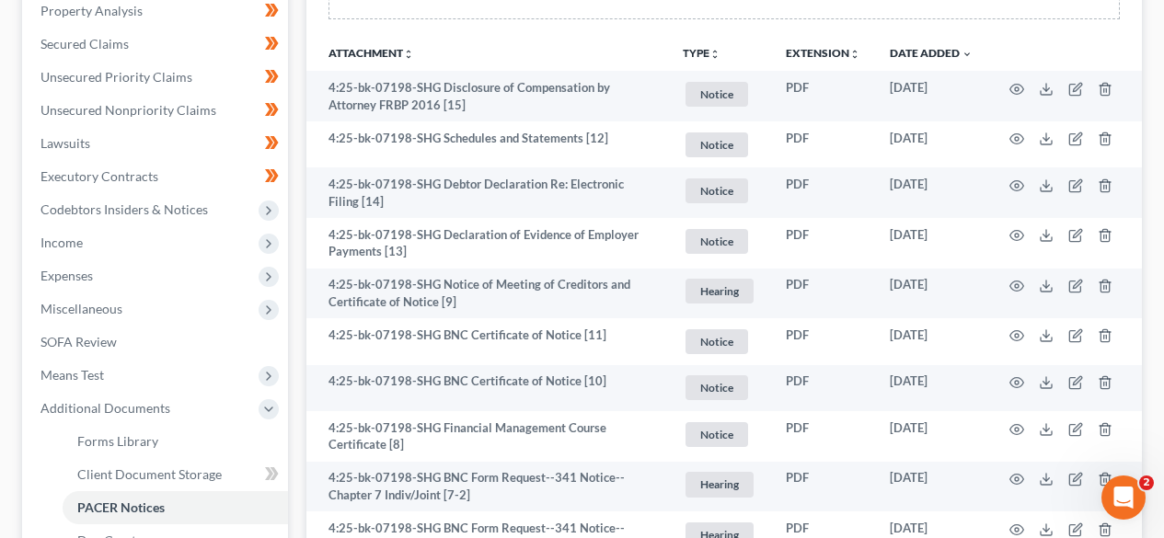
scroll to position [0, 0]
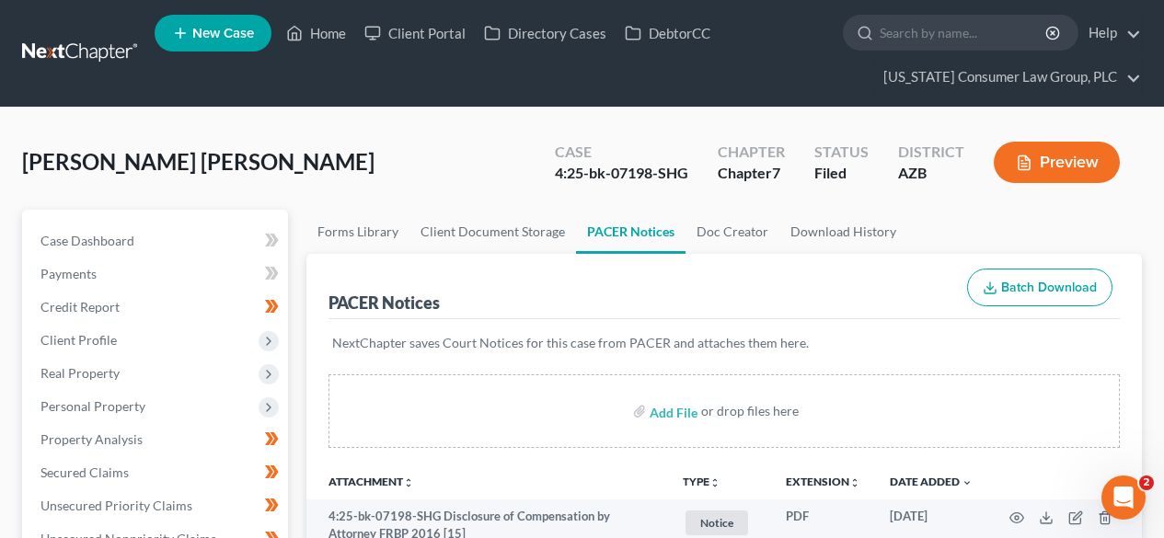
click at [103, 49] on link at bounding box center [81, 53] width 118 height 33
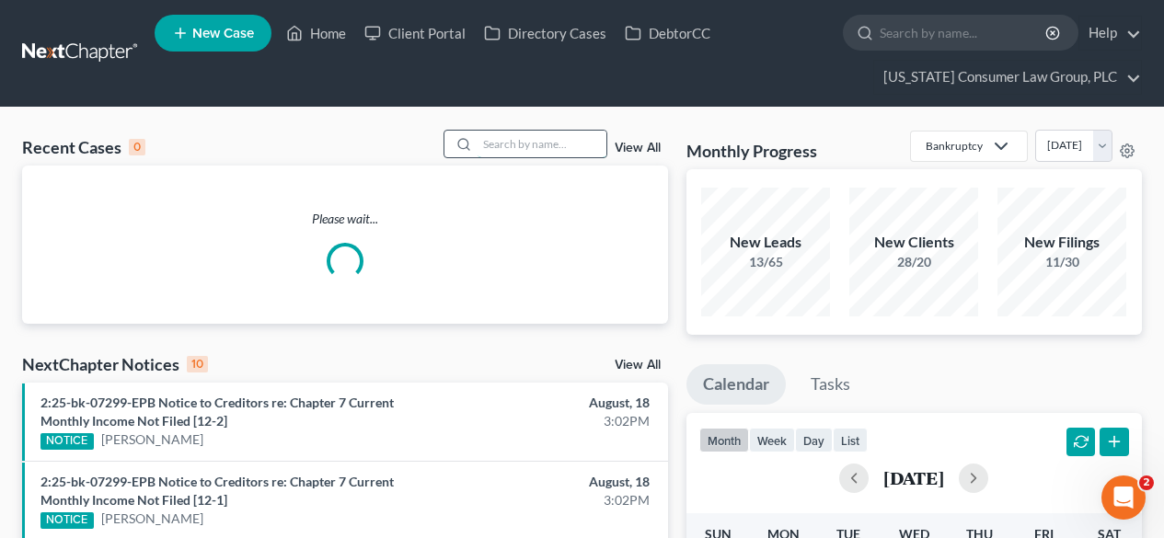
click at [501, 140] on input "search" at bounding box center [542, 144] width 129 height 27
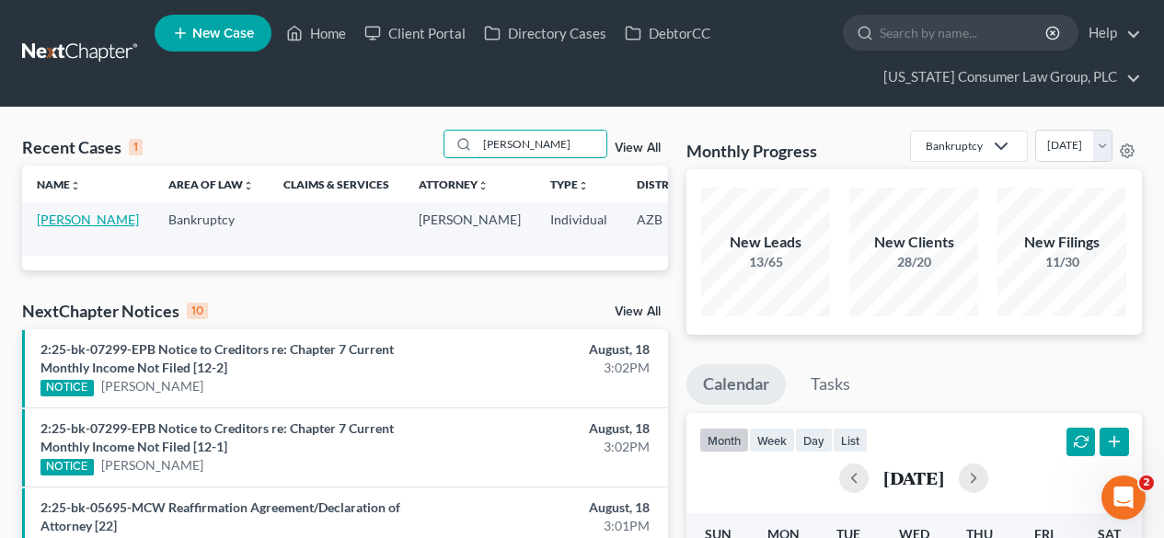
type input "mckin"
click at [54, 220] on link "[PERSON_NAME]" at bounding box center [88, 220] width 102 height 16
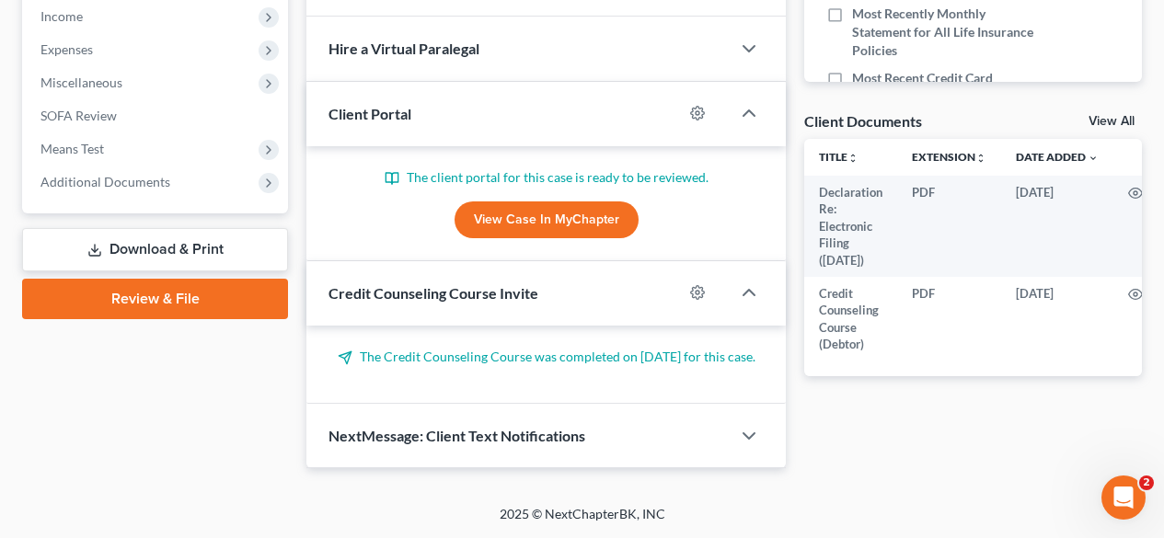
scroll to position [428, 0]
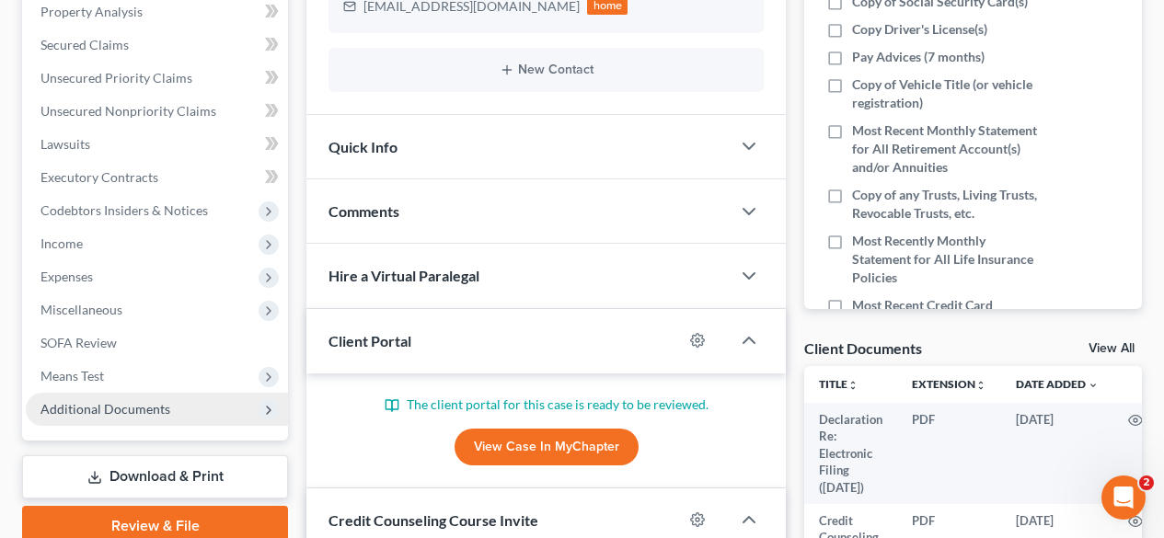
click at [78, 410] on span "Additional Documents" at bounding box center [105, 409] width 130 height 16
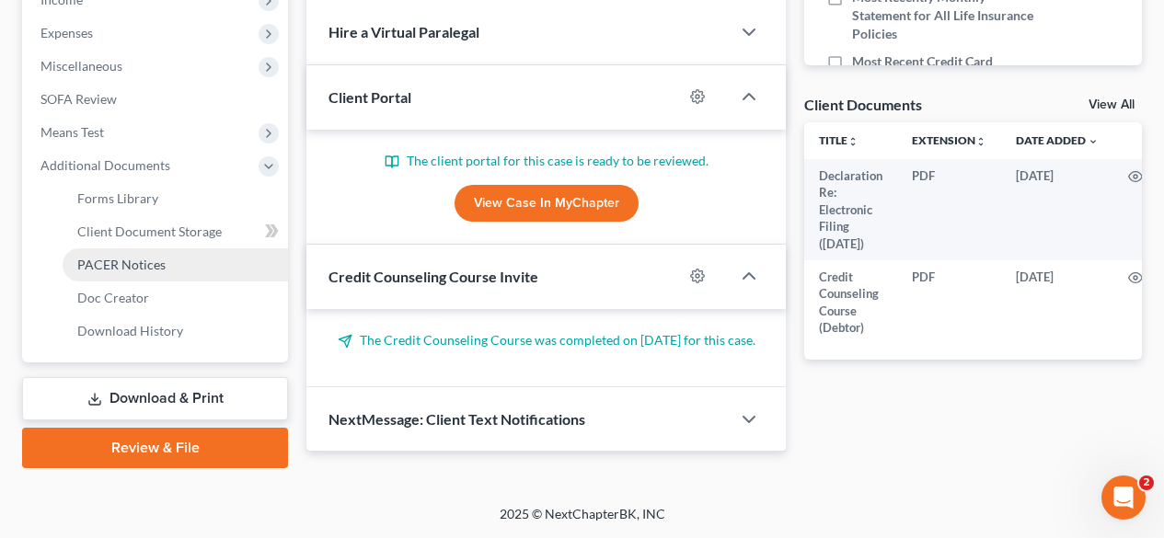
click at [145, 269] on span "PACER Notices" at bounding box center [121, 265] width 88 height 16
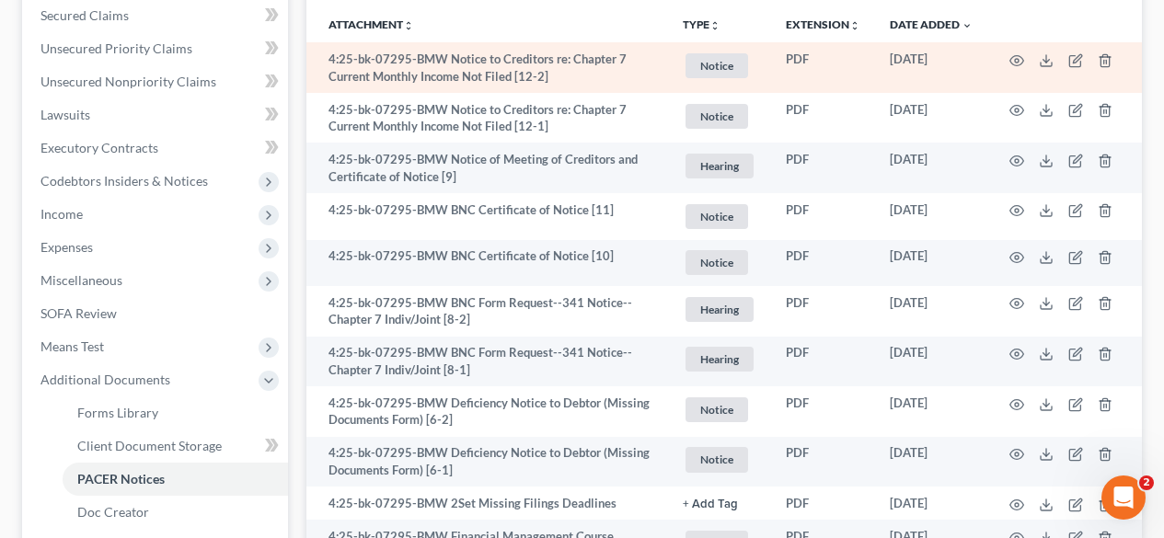
scroll to position [490, 0]
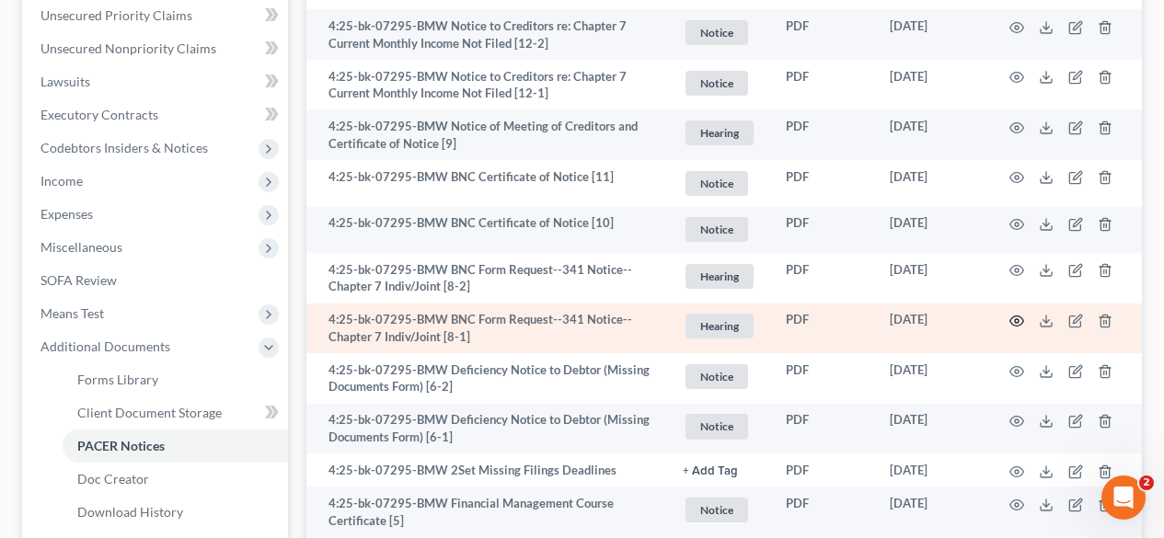
click at [1018, 321] on icon "button" at bounding box center [1016, 321] width 15 height 15
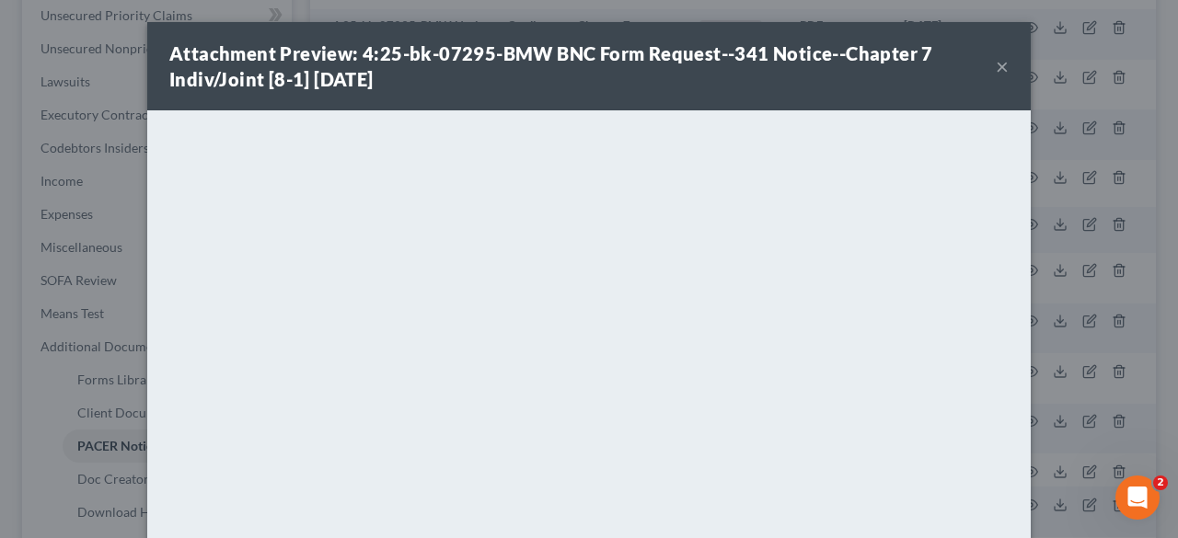
click at [999, 67] on button "×" at bounding box center [1001, 66] width 13 height 22
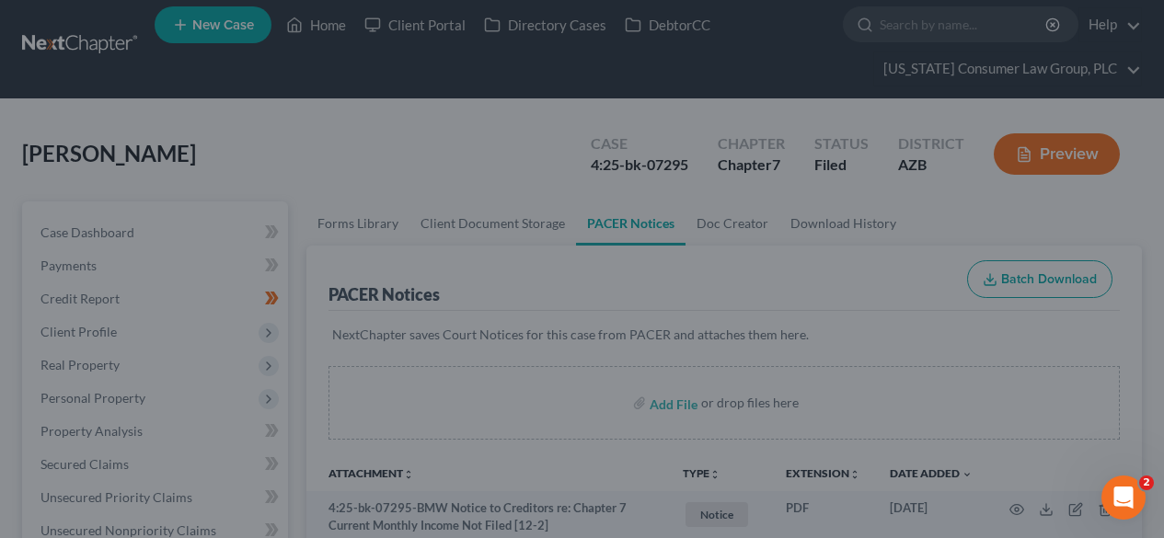
scroll to position [0, 0]
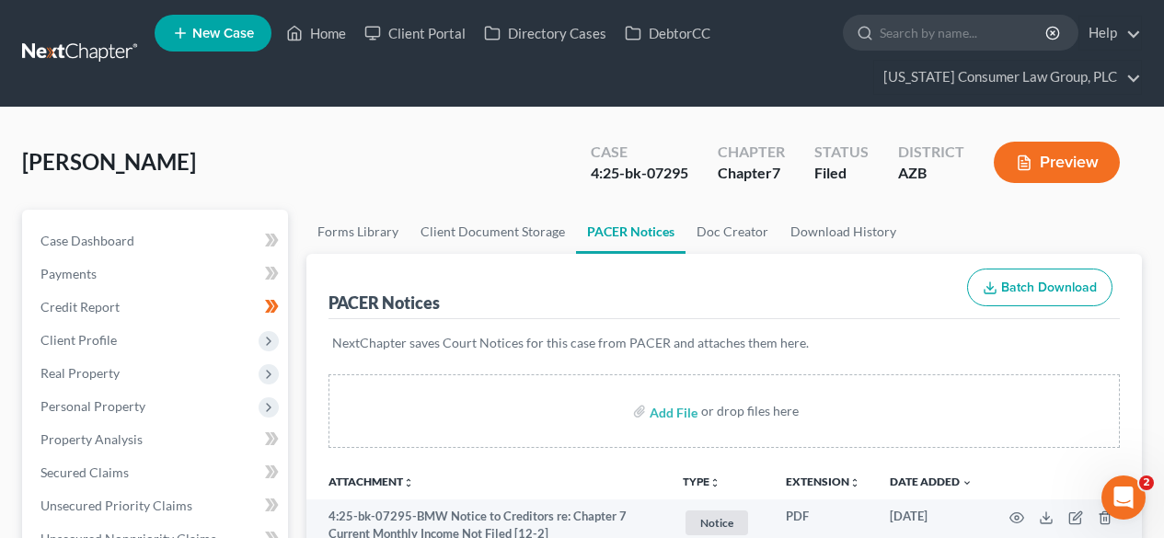
click at [68, 58] on link at bounding box center [81, 53] width 118 height 33
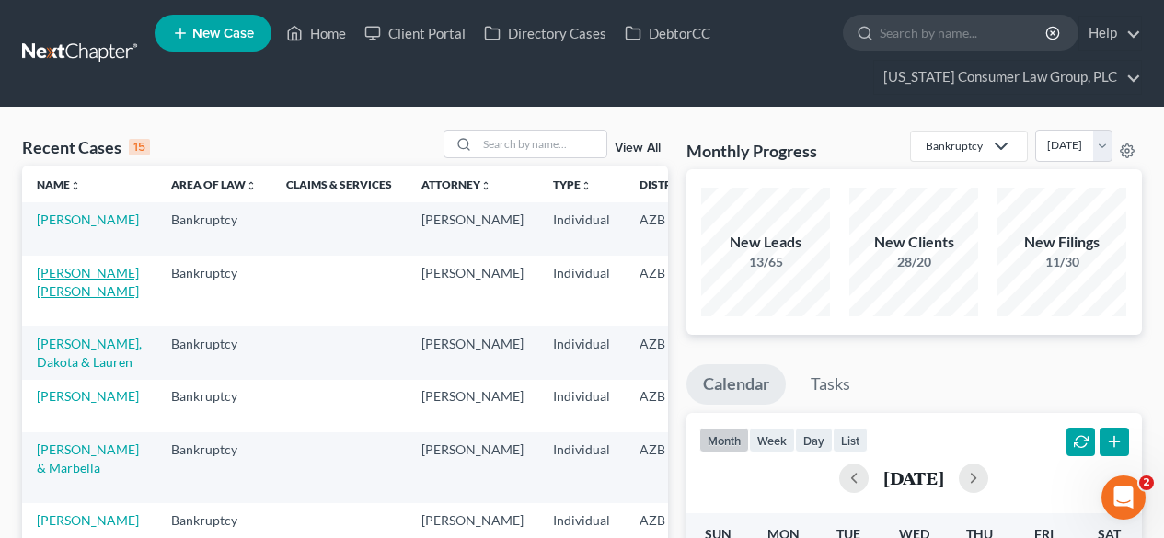
click at [70, 293] on link "[PERSON_NAME] [PERSON_NAME]" at bounding box center [88, 282] width 102 height 34
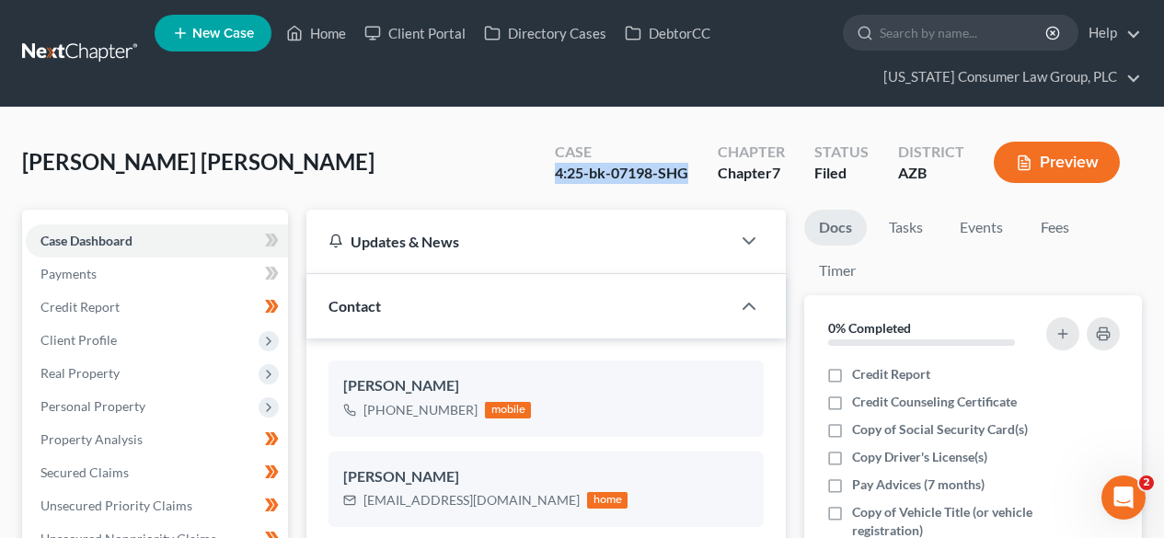
drag, startPoint x: 693, startPoint y: 171, endPoint x: 552, endPoint y: 168, distance: 140.8
click at [552, 168] on div "Case 4:25-bk-07198-SHG" at bounding box center [621, 164] width 163 height 54
copy div "4:25-bk-07198-SHG"
click at [109, 45] on link at bounding box center [81, 53] width 118 height 33
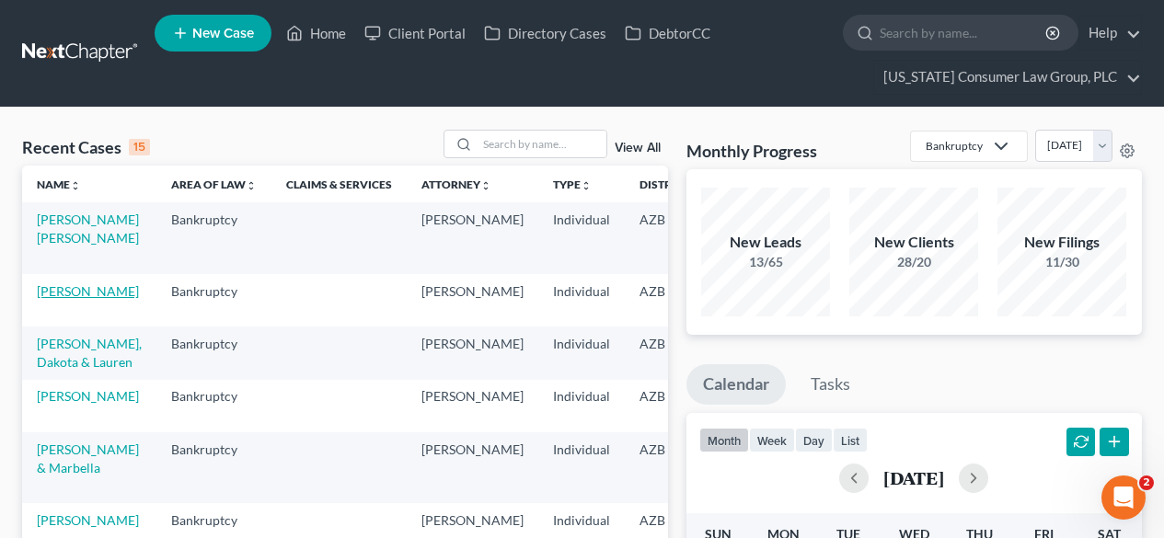
click at [75, 295] on link "[PERSON_NAME]" at bounding box center [88, 291] width 102 height 16
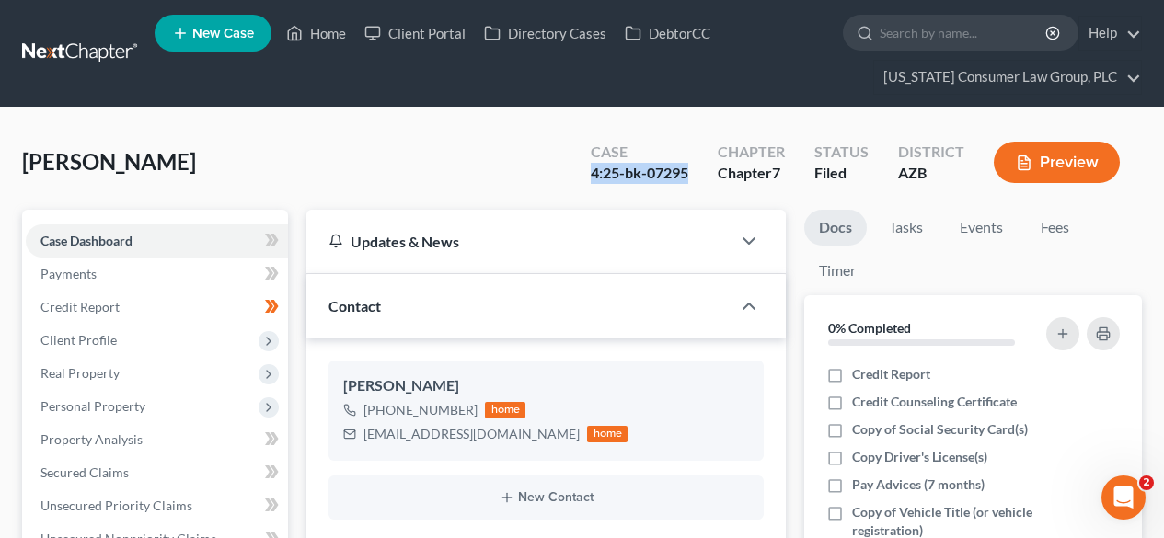
drag, startPoint x: 690, startPoint y: 174, endPoint x: 595, endPoint y: 174, distance: 94.8
click at [595, 174] on div "4:25-bk-07295" at bounding box center [640, 173] width 98 height 21
copy div "4:25-bk-07295"
